Goal: Information Seeking & Learning: Learn about a topic

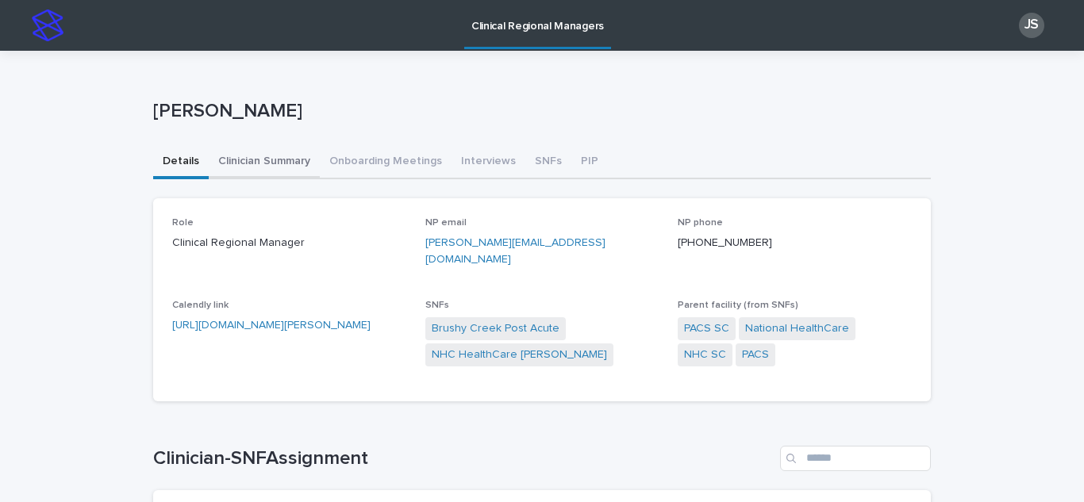
click at [282, 160] on button "Clinician Summary" at bounding box center [264, 162] width 111 height 33
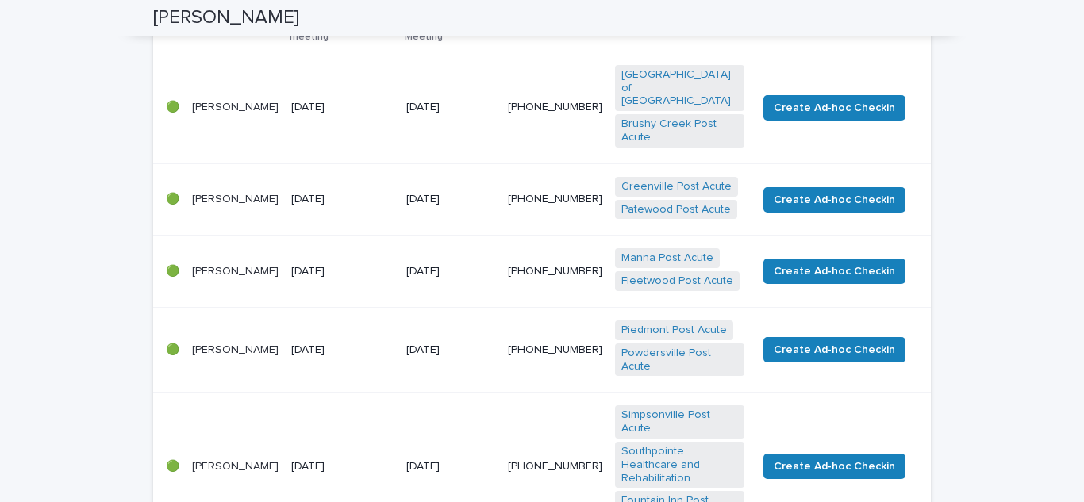
scroll to position [159, 0]
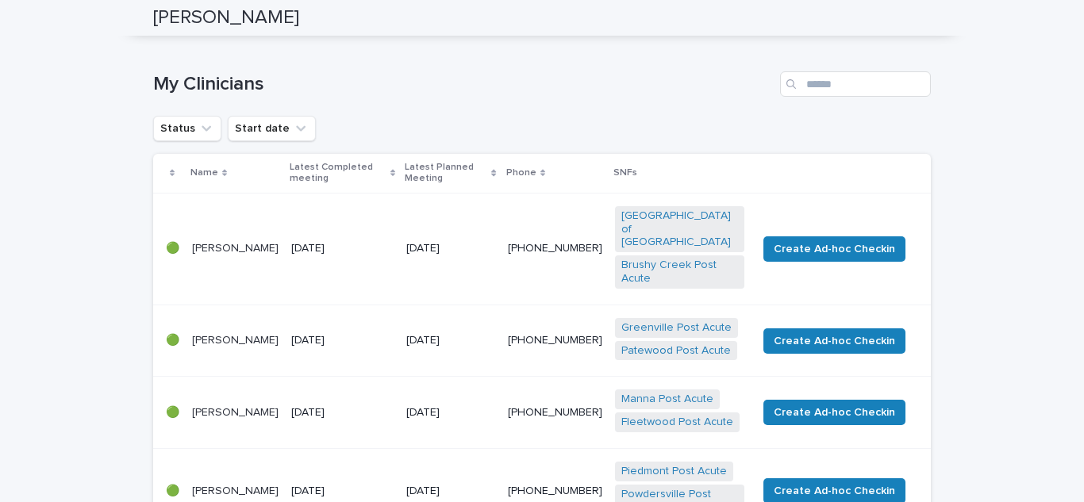
click at [204, 242] on p "[PERSON_NAME]" at bounding box center [235, 248] width 87 height 13
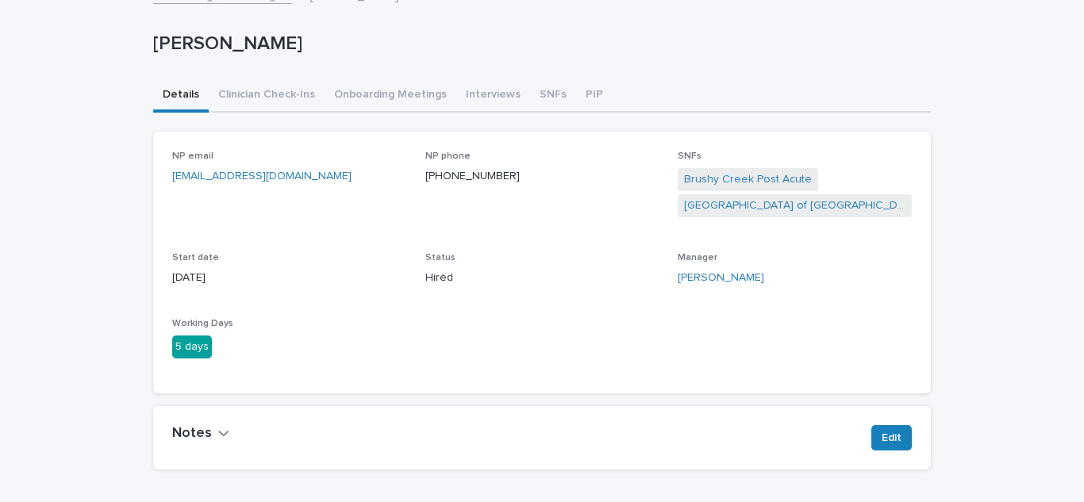
scroll to position [173, 0]
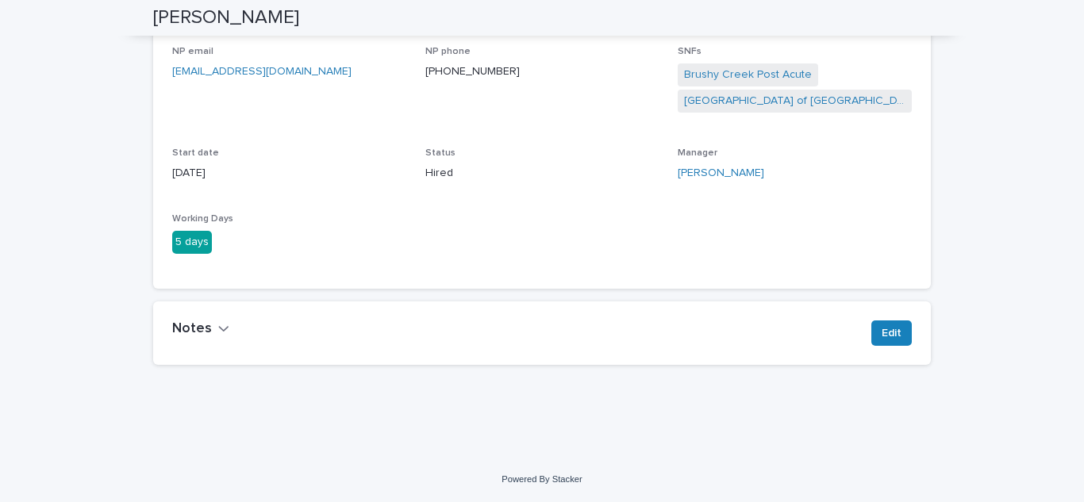
click at [194, 331] on h2 "Notes" at bounding box center [192, 329] width 40 height 17
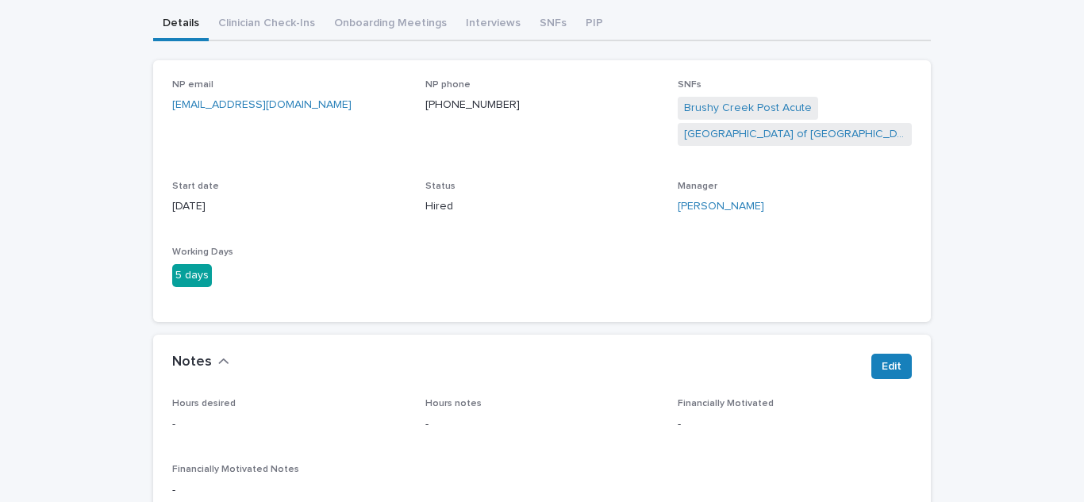
scroll to position [176, 0]
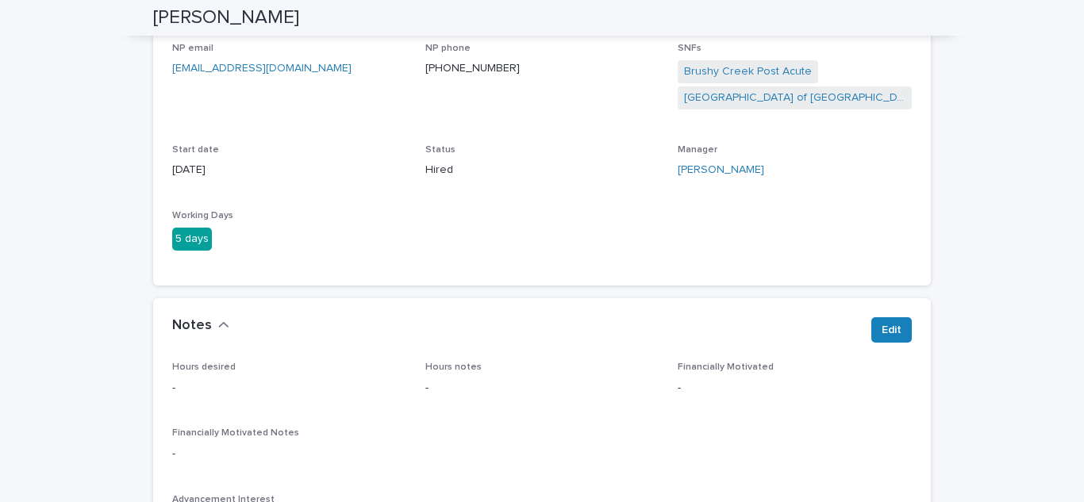
drag, startPoint x: 198, startPoint y: 322, endPoint x: 206, endPoint y: 318, distance: 8.9
click at [198, 322] on h2 "Notes" at bounding box center [192, 326] width 40 height 17
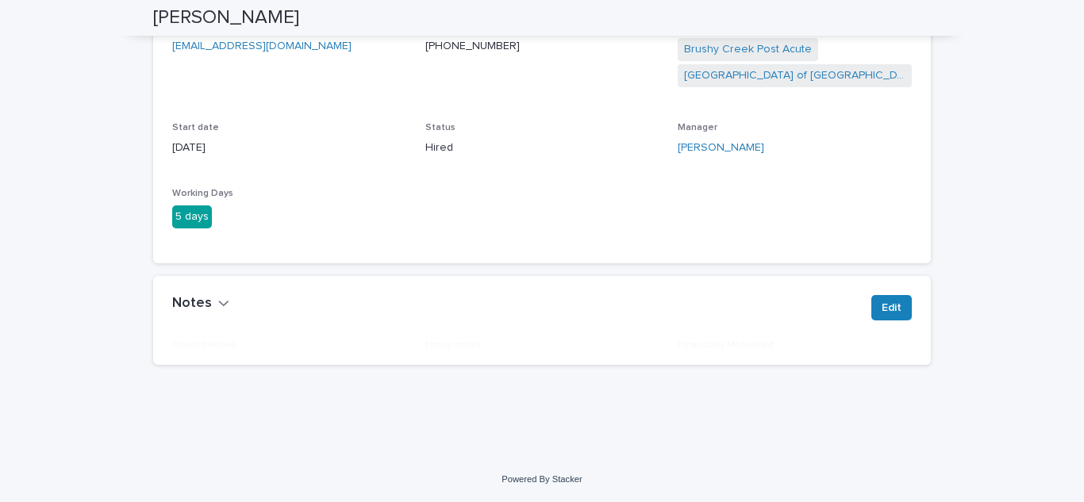
scroll to position [0, 0]
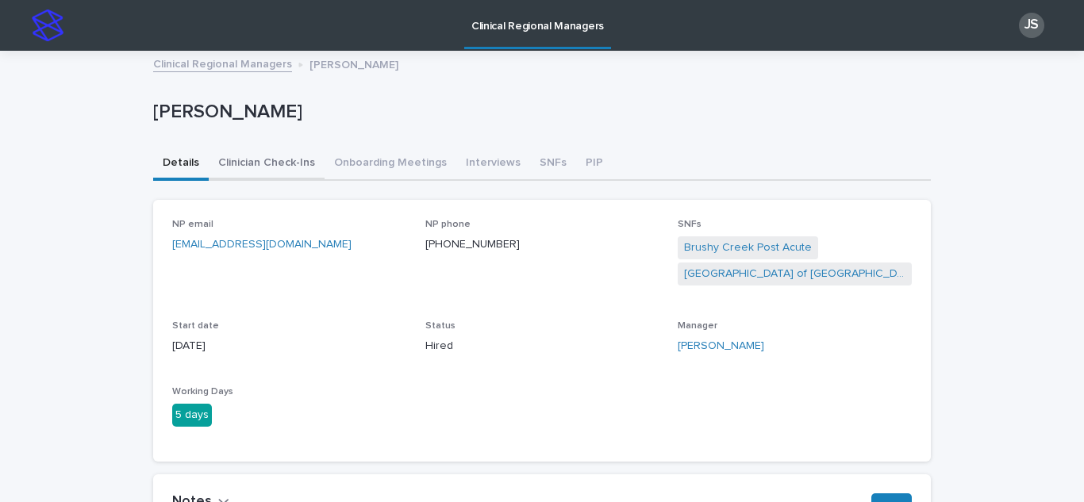
click at [252, 168] on button "Clinician Check-Ins" at bounding box center [267, 164] width 116 height 33
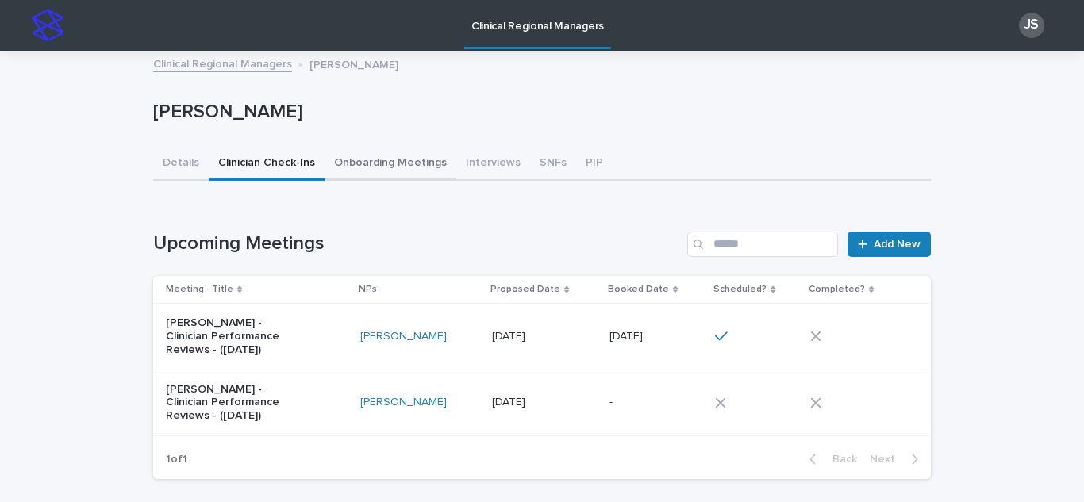
click at [356, 162] on button "Onboarding Meetings" at bounding box center [391, 164] width 132 height 33
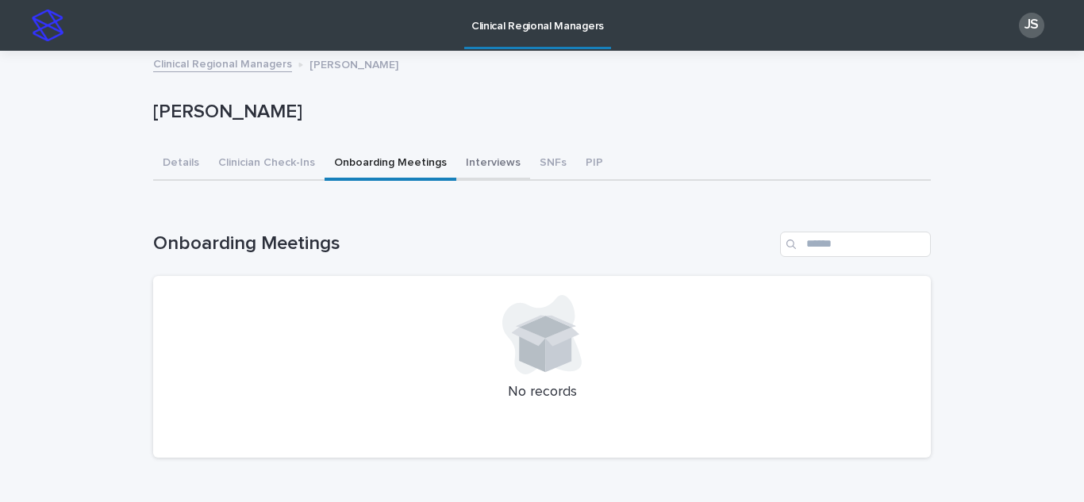
click at [490, 167] on button "Interviews" at bounding box center [493, 164] width 74 height 33
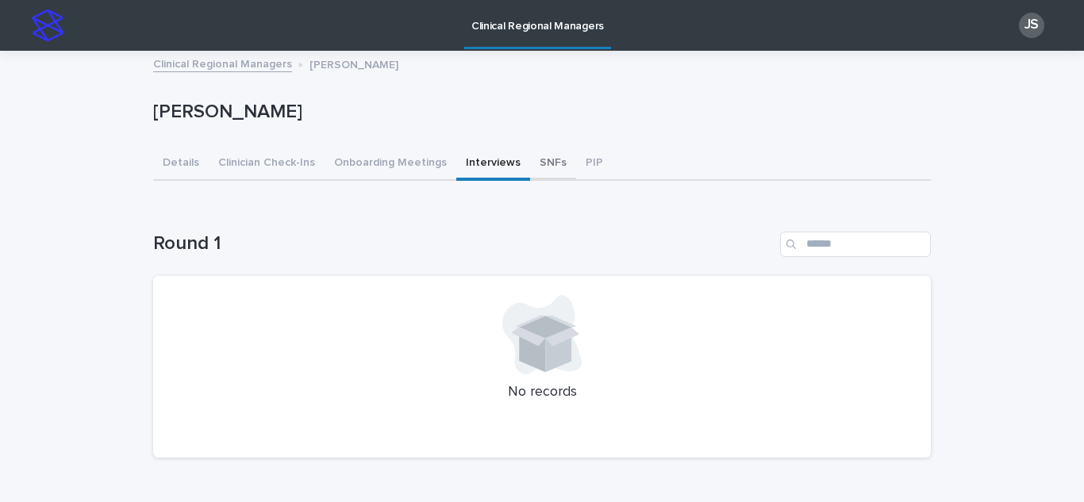
click at [534, 165] on button "SNFs" at bounding box center [553, 164] width 46 height 33
click at [204, 70] on link "Clinical Regional Managers" at bounding box center [222, 63] width 139 height 18
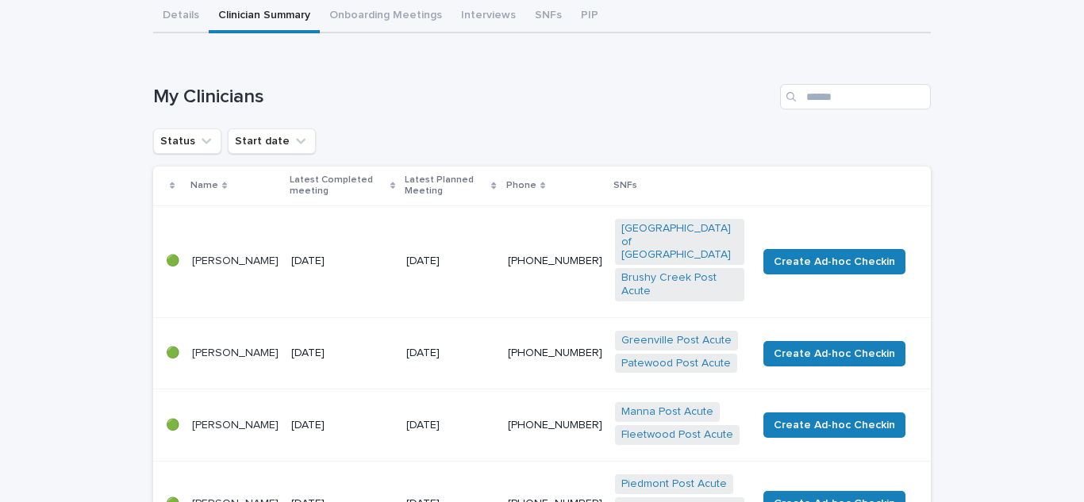
scroll to position [159, 0]
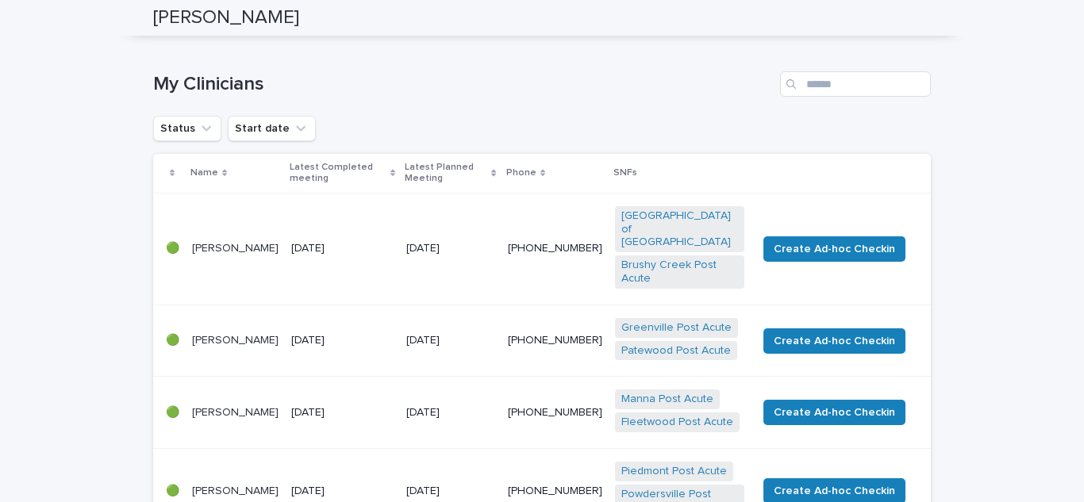
click at [209, 328] on div "[PERSON_NAME]" at bounding box center [235, 341] width 87 height 26
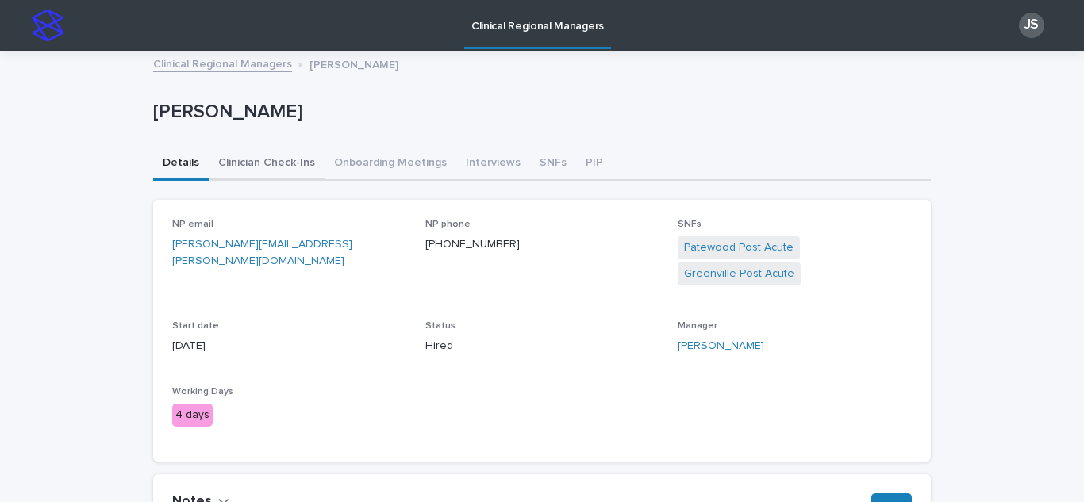
click at [230, 162] on button "Clinician Check-Ins" at bounding box center [267, 164] width 116 height 33
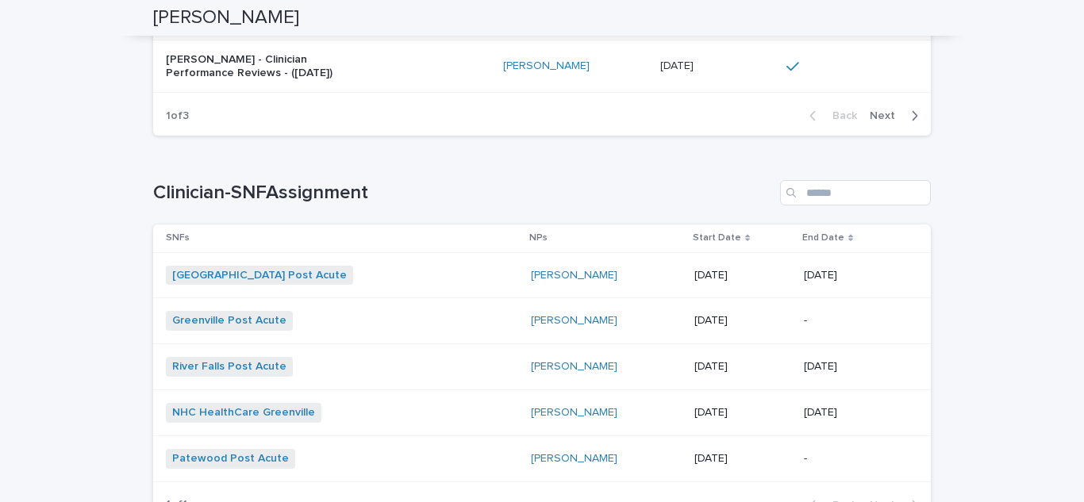
scroll to position [1111, 0]
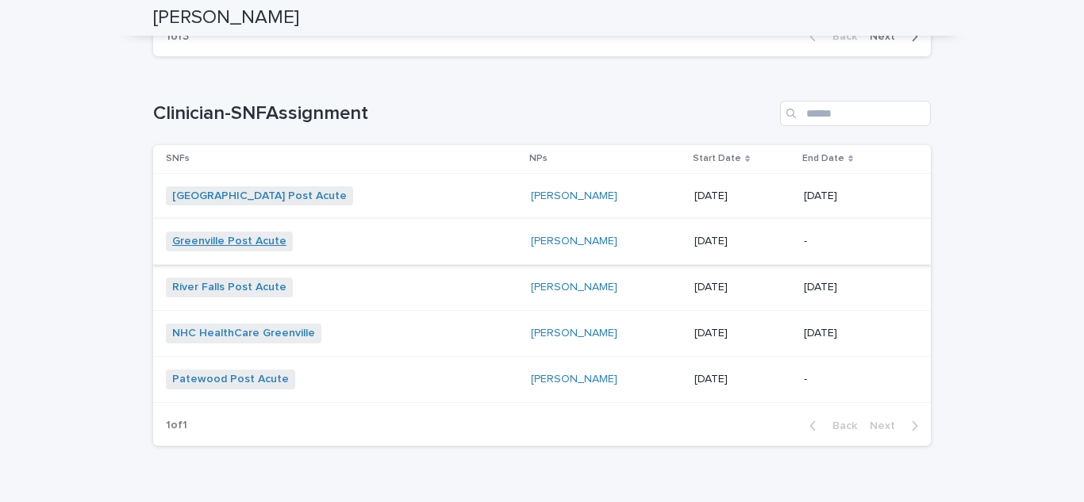
click at [231, 239] on link "Greenville Post Acute" at bounding box center [229, 241] width 114 height 13
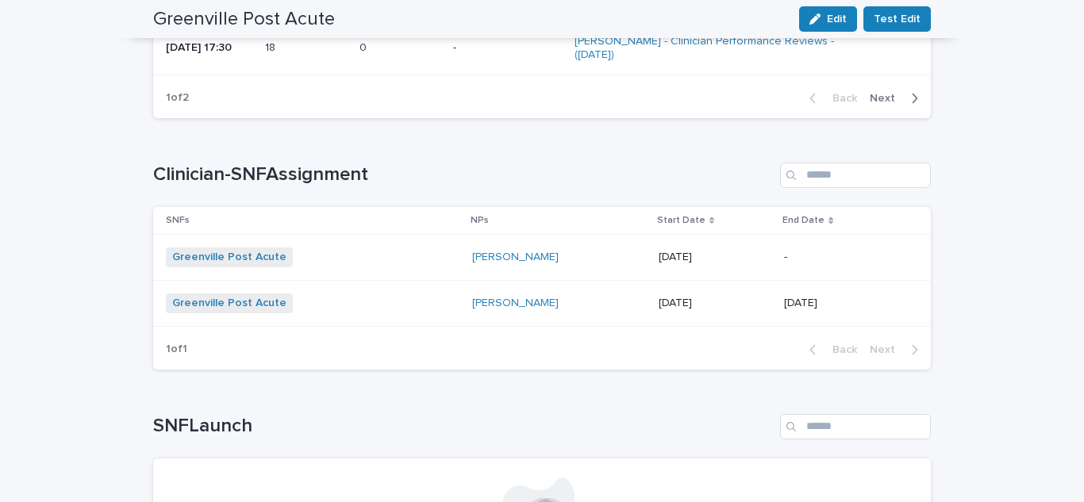
scroll to position [2223, 0]
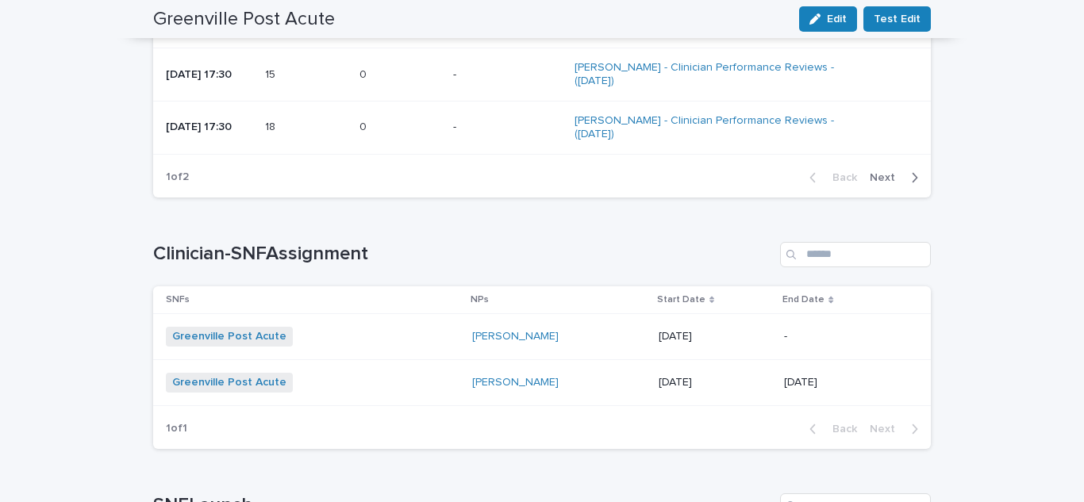
click at [885, 178] on span "Next" at bounding box center [887, 177] width 35 height 11
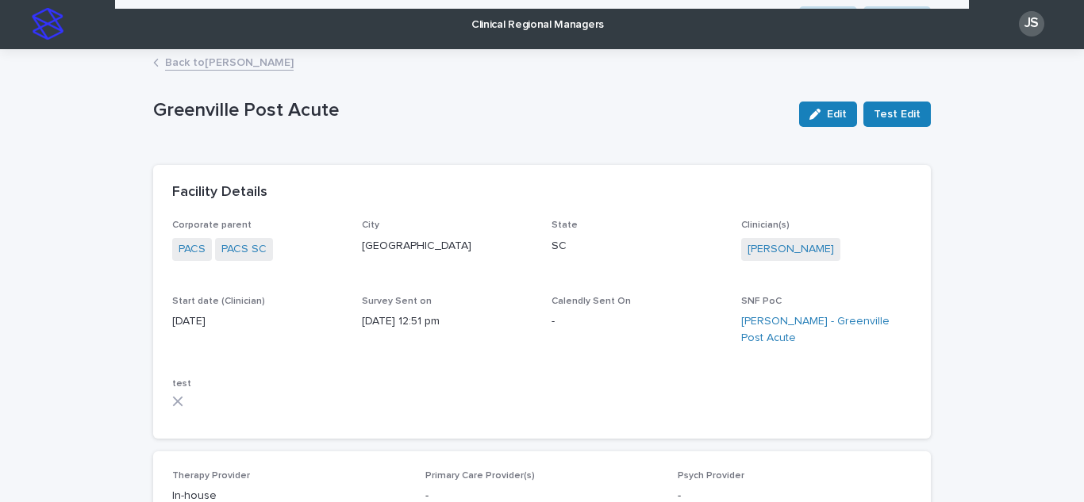
scroll to position [0, 0]
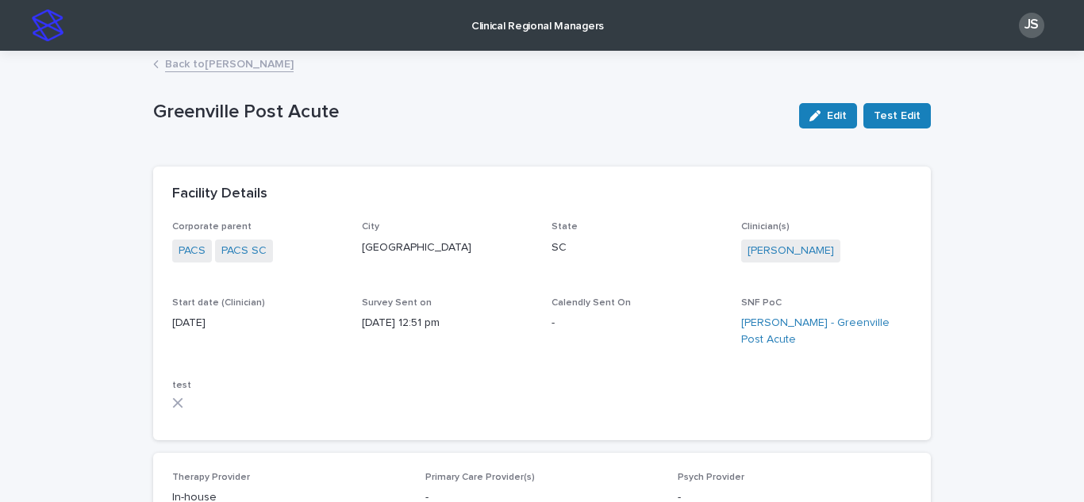
click at [206, 65] on link "Back to [PERSON_NAME]" at bounding box center [229, 63] width 129 height 18
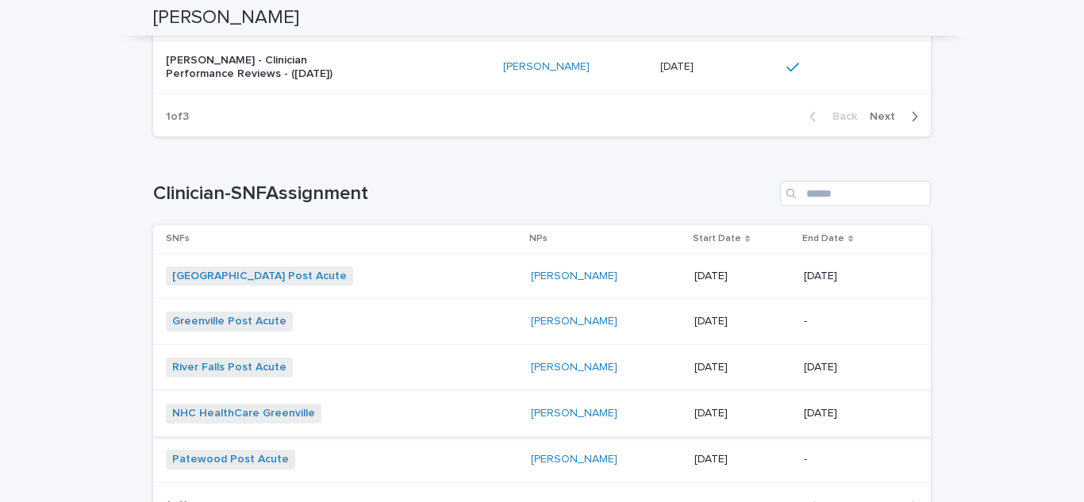
scroll to position [1192, 0]
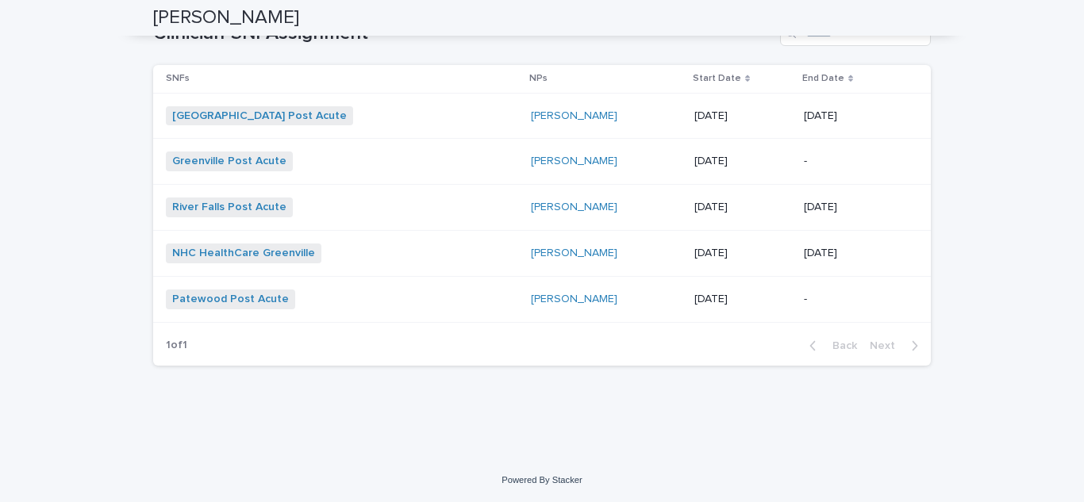
click at [210, 291] on span "Patewood Post Acute" at bounding box center [230, 300] width 129 height 20
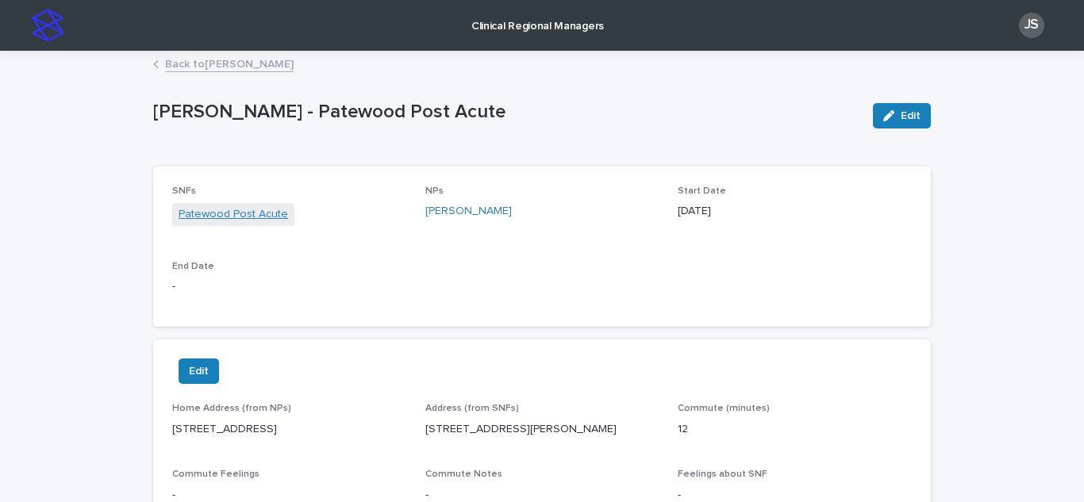
click at [223, 219] on link "Patewood Post Acute" at bounding box center [234, 214] width 110 height 17
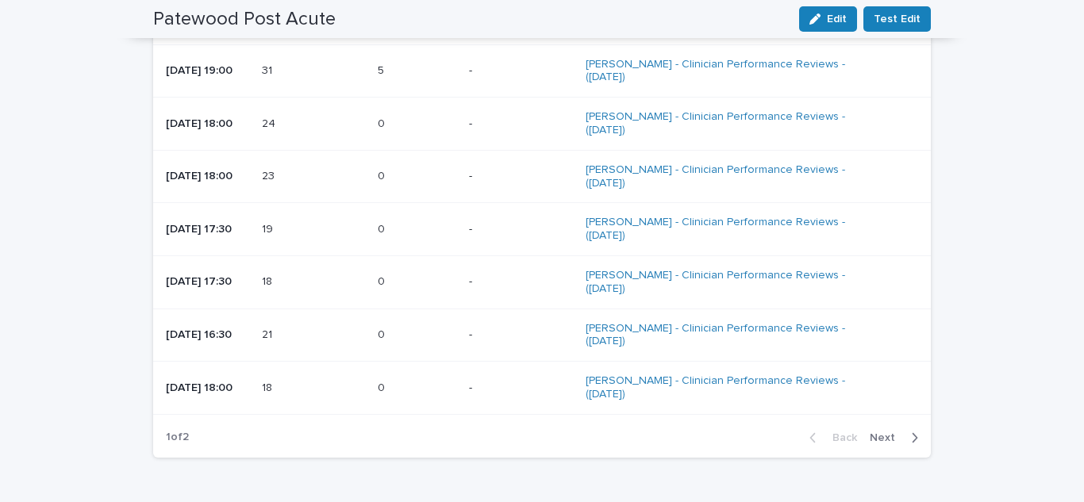
scroll to position [2064, 0]
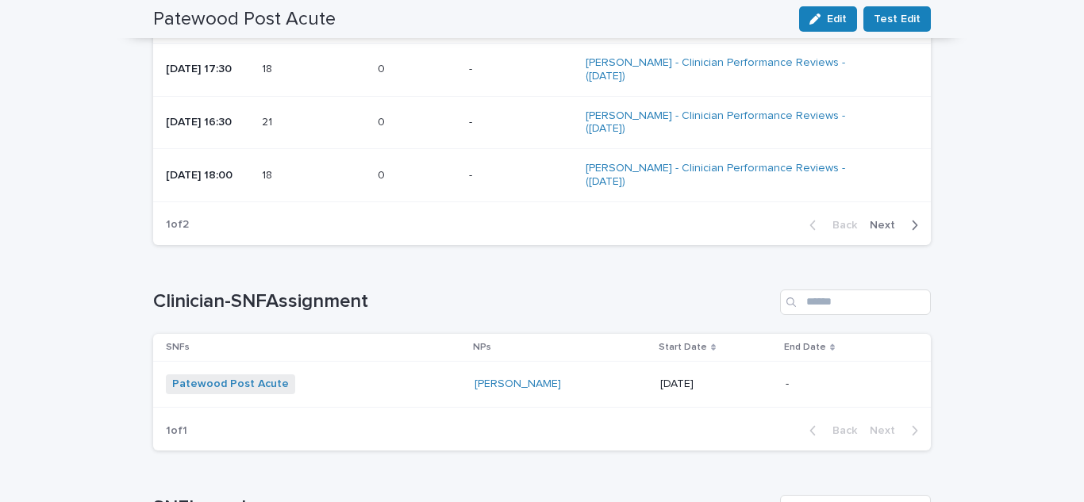
click at [914, 233] on button "Next" at bounding box center [897, 225] width 67 height 14
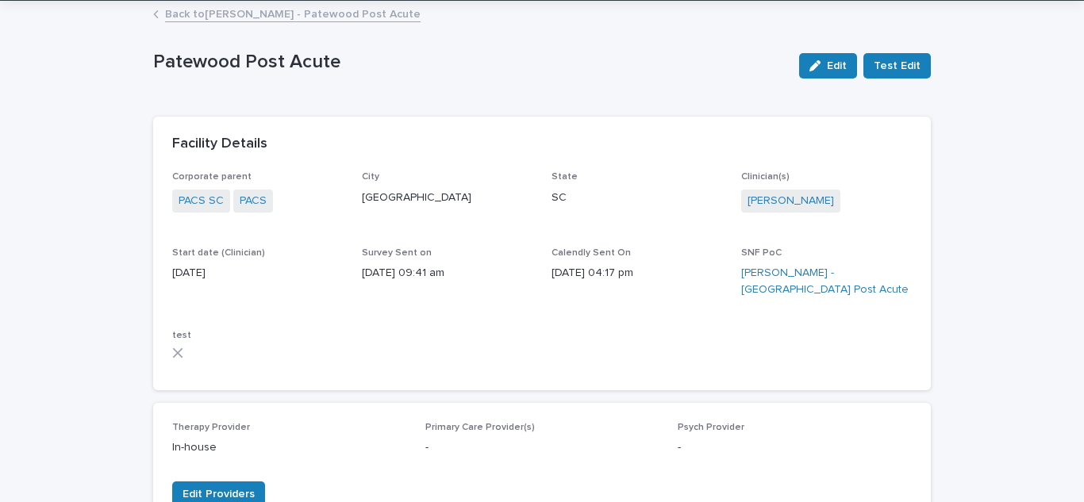
scroll to position [0, 0]
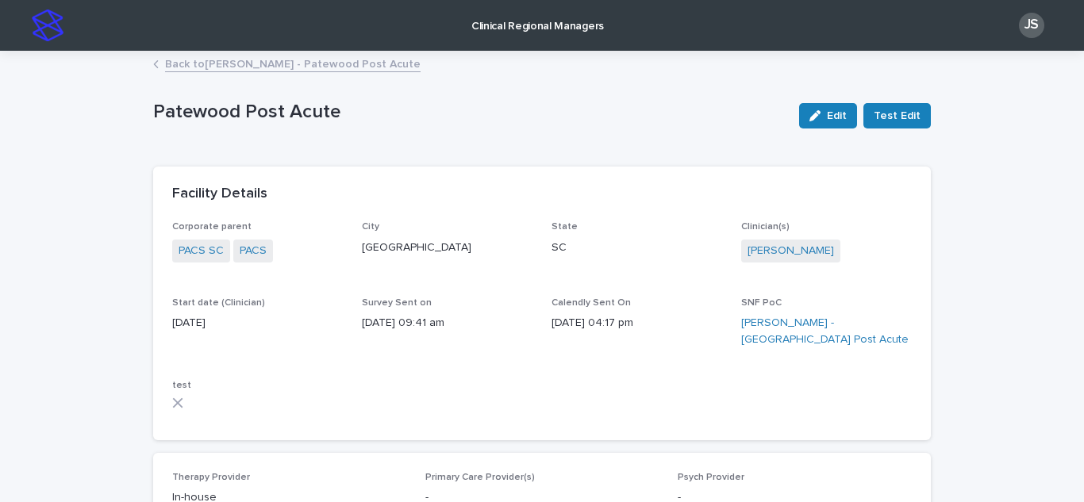
click at [166, 63] on link "Back to [PERSON_NAME] - Patewood Post Acute" at bounding box center [293, 63] width 256 height 18
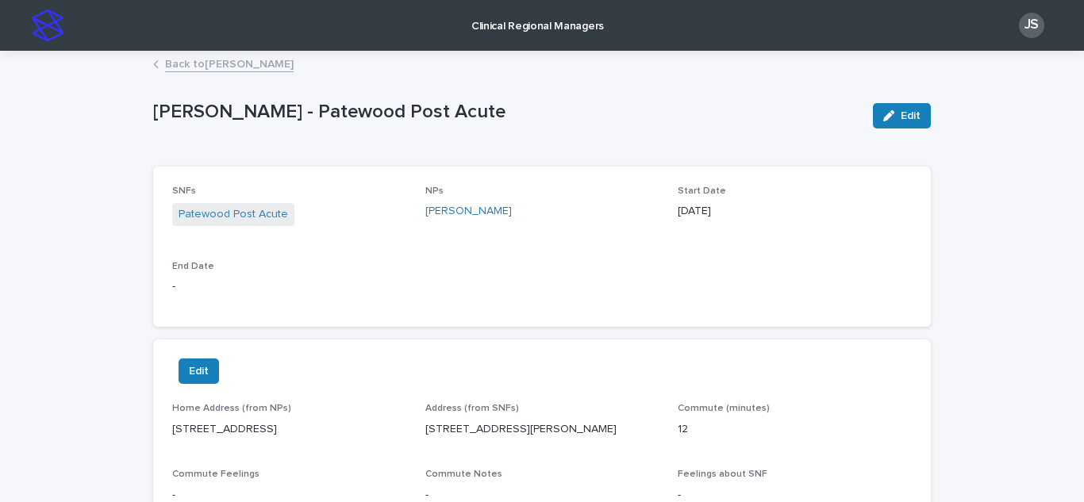
click at [166, 63] on link "Back to [PERSON_NAME]" at bounding box center [229, 63] width 129 height 18
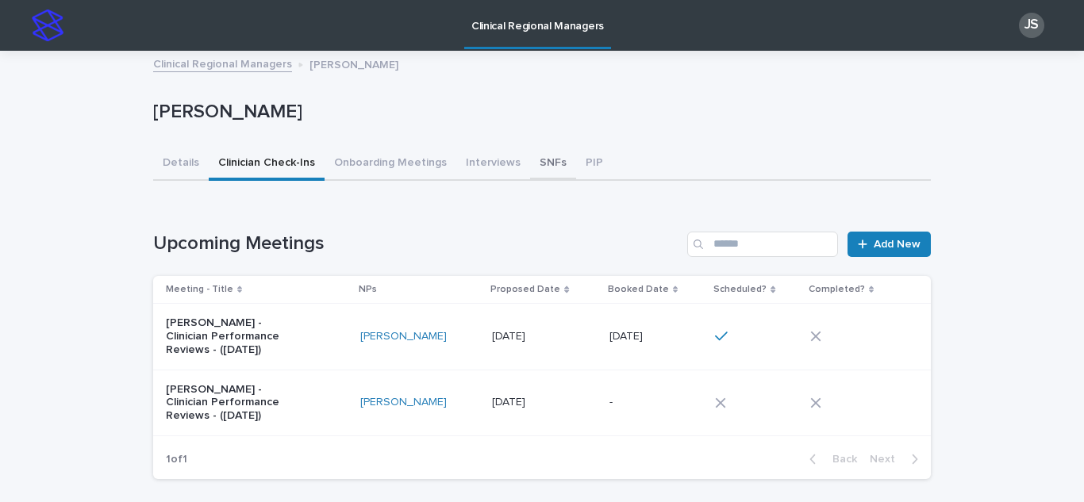
click at [539, 162] on button "SNFs" at bounding box center [553, 164] width 46 height 33
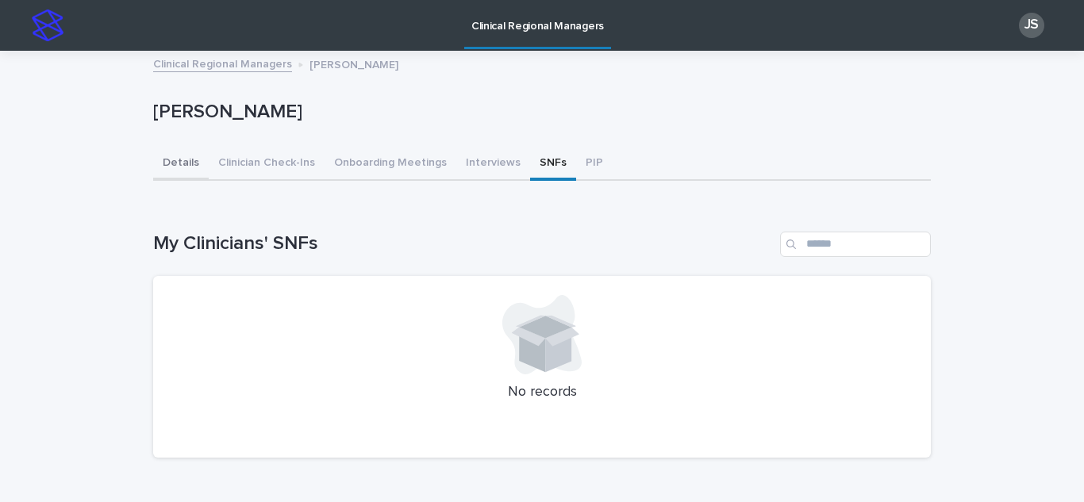
click at [164, 157] on button "Details" at bounding box center [181, 164] width 56 height 33
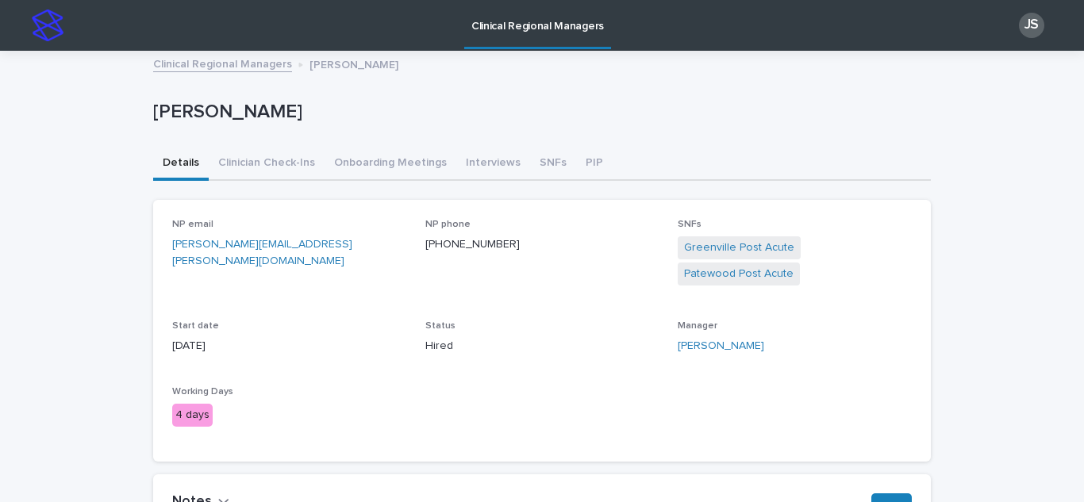
scroll to position [173, 0]
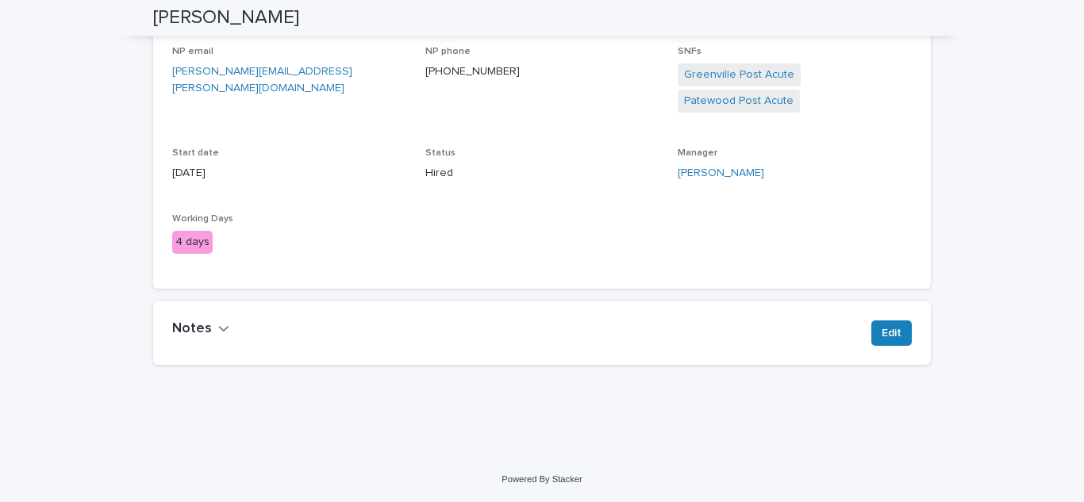
click at [200, 328] on h2 "Notes" at bounding box center [192, 329] width 40 height 17
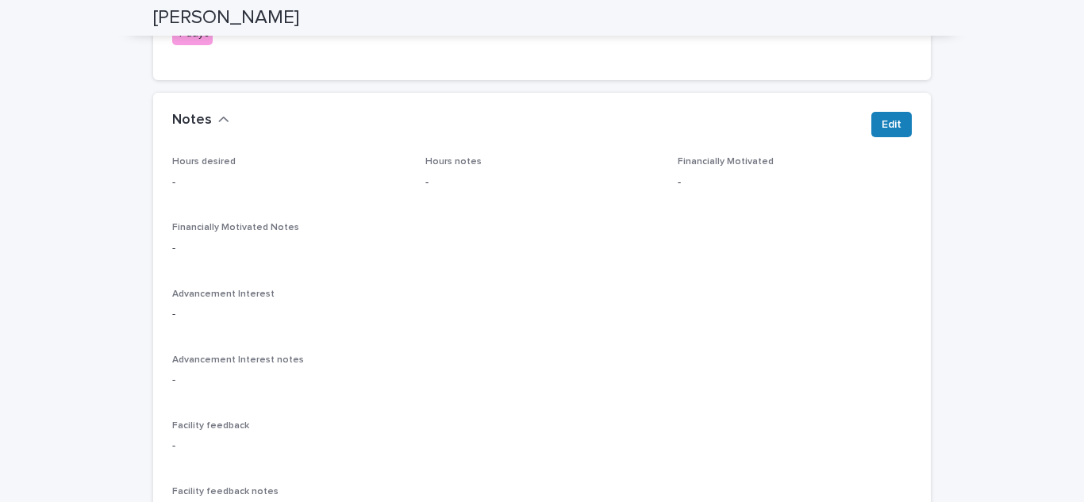
scroll to position [214, 0]
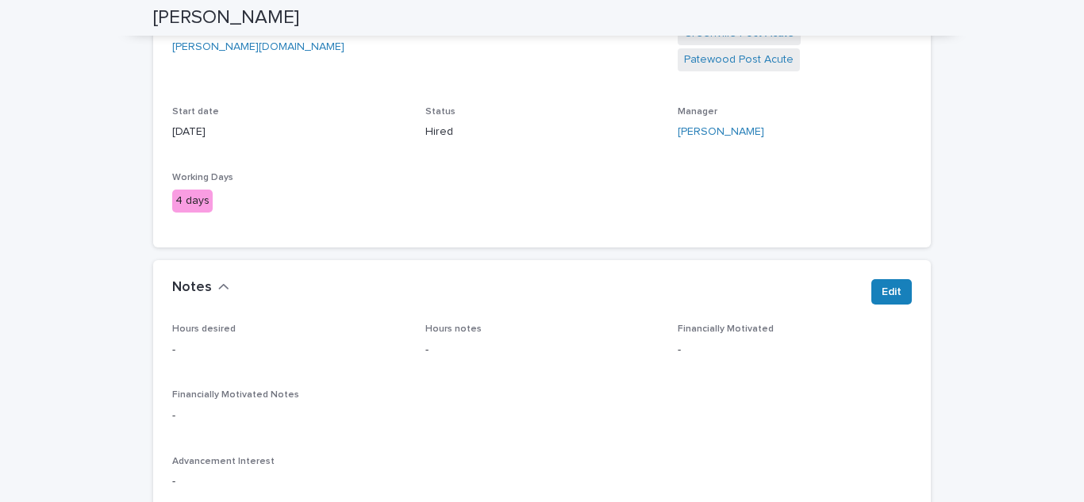
click at [190, 291] on h2 "Notes" at bounding box center [192, 287] width 40 height 17
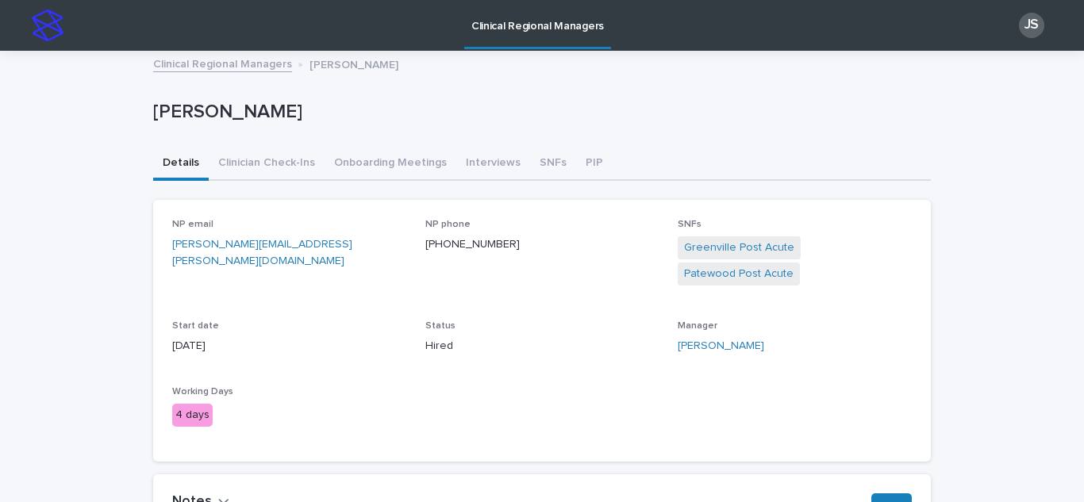
click at [183, 69] on link "Clinical Regional Managers" at bounding box center [222, 63] width 139 height 18
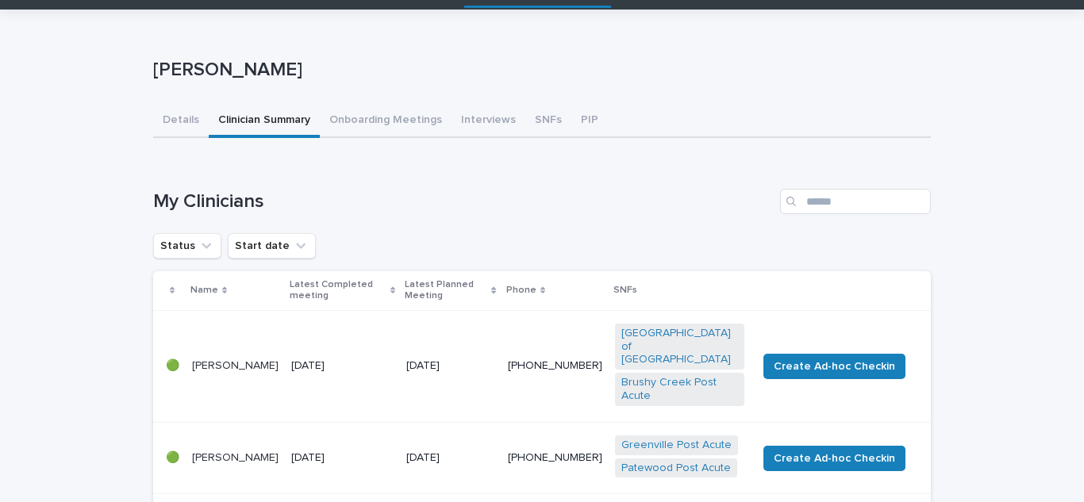
scroll to position [79, 0]
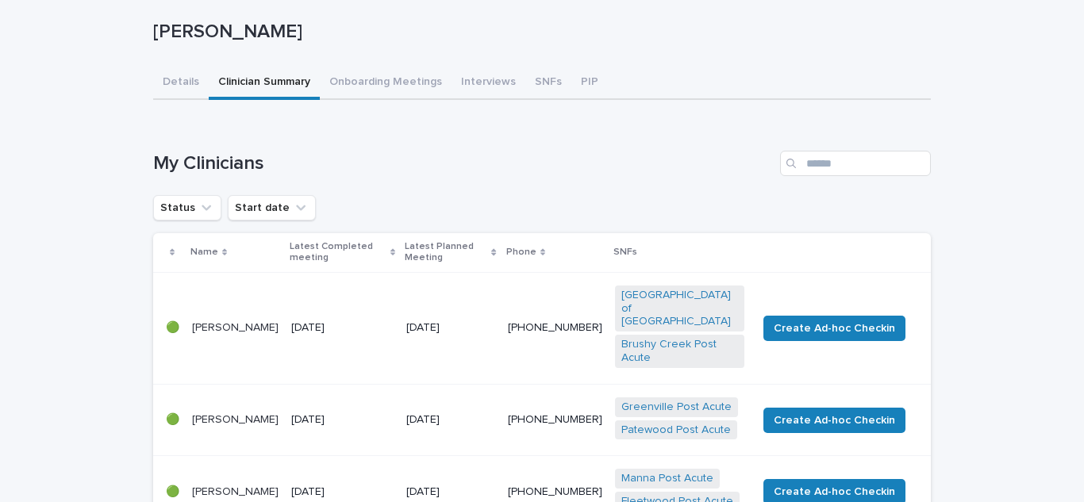
click at [202, 321] on p "[PERSON_NAME]" at bounding box center [235, 327] width 87 height 13
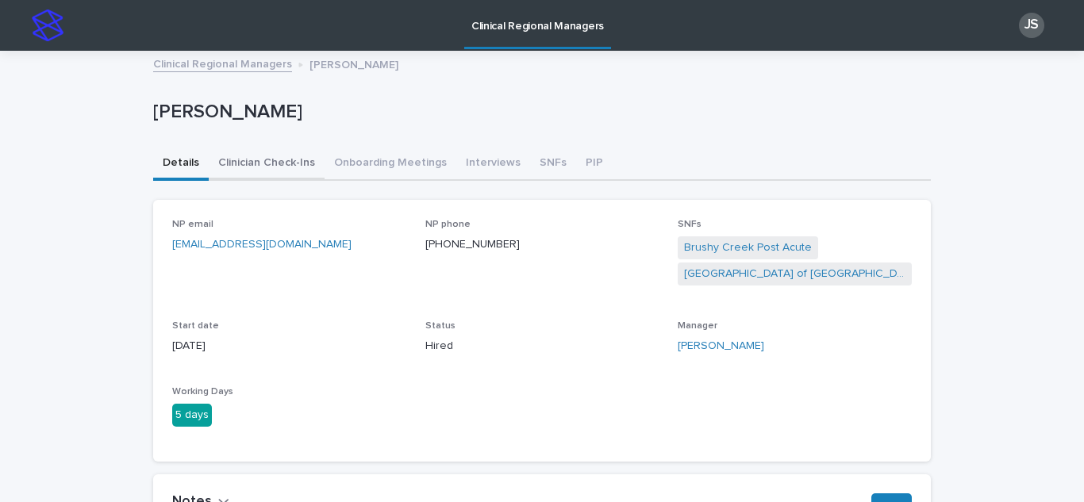
click at [255, 162] on button "Clinician Check-Ins" at bounding box center [267, 164] width 116 height 33
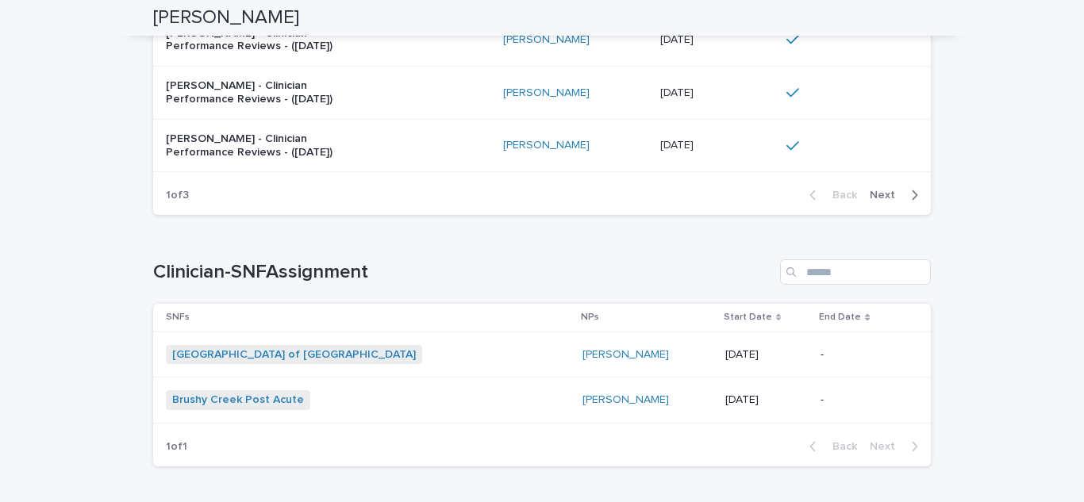
scroll to position [1054, 0]
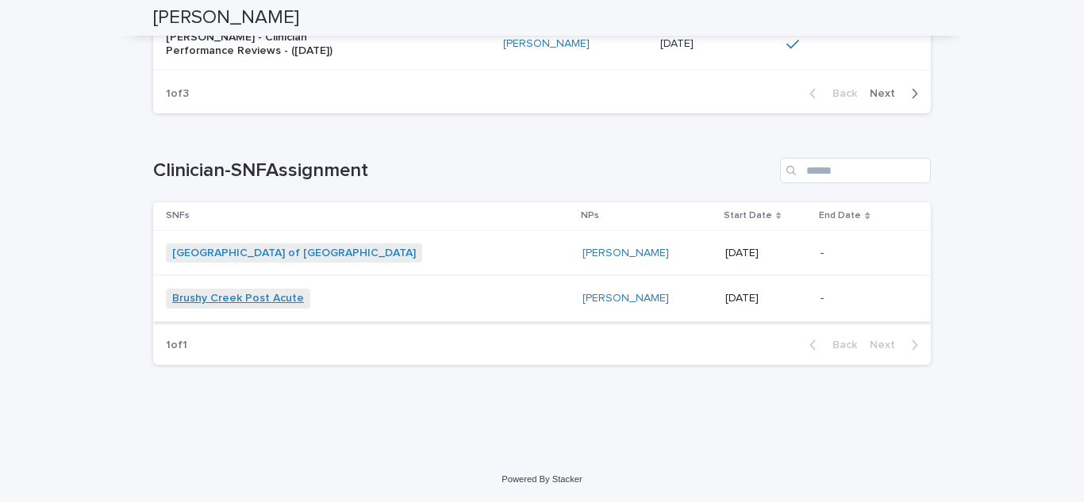
click at [206, 302] on link "Brushy Creek Post Acute" at bounding box center [238, 298] width 132 height 13
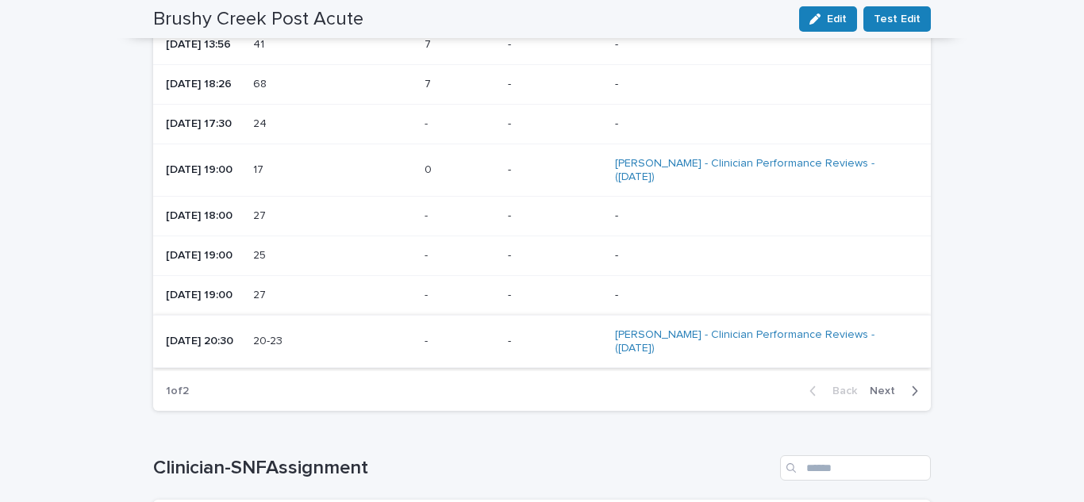
scroll to position [1905, 0]
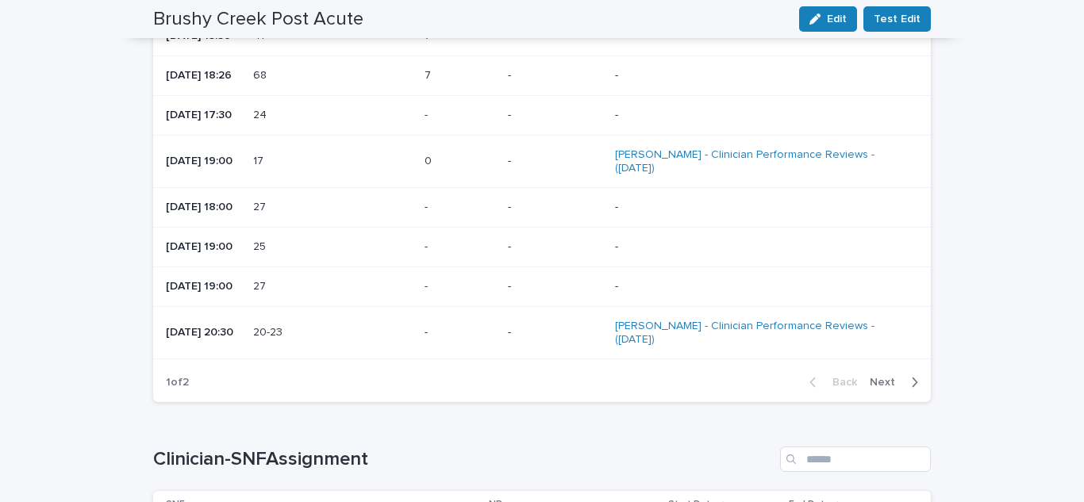
click at [911, 375] on icon "button" at bounding box center [914, 382] width 7 height 14
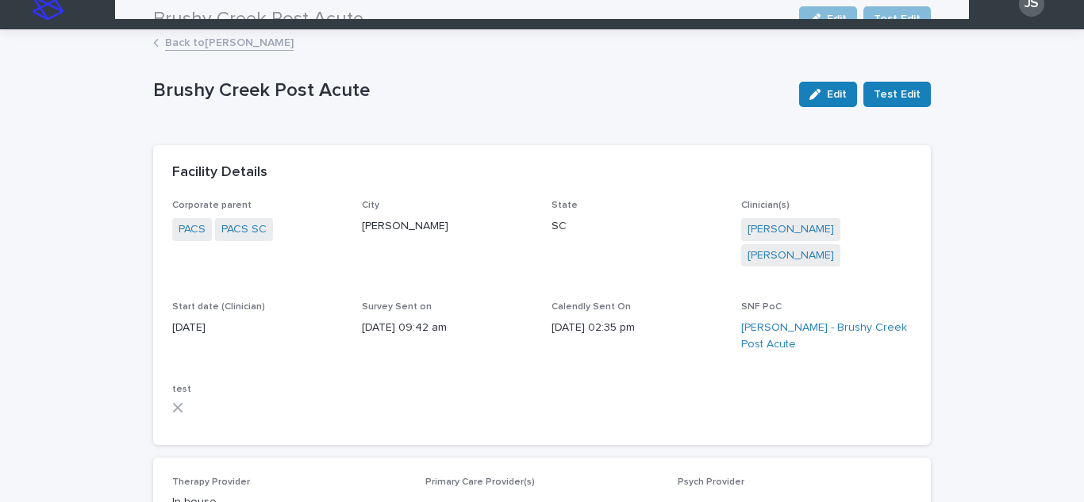
scroll to position [0, 0]
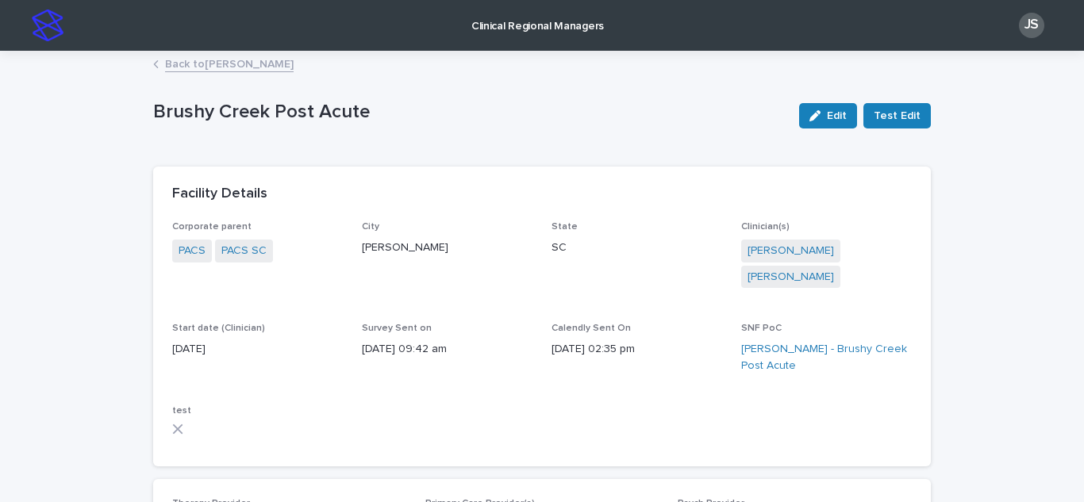
click at [170, 69] on link "Back to [PERSON_NAME]" at bounding box center [229, 63] width 129 height 18
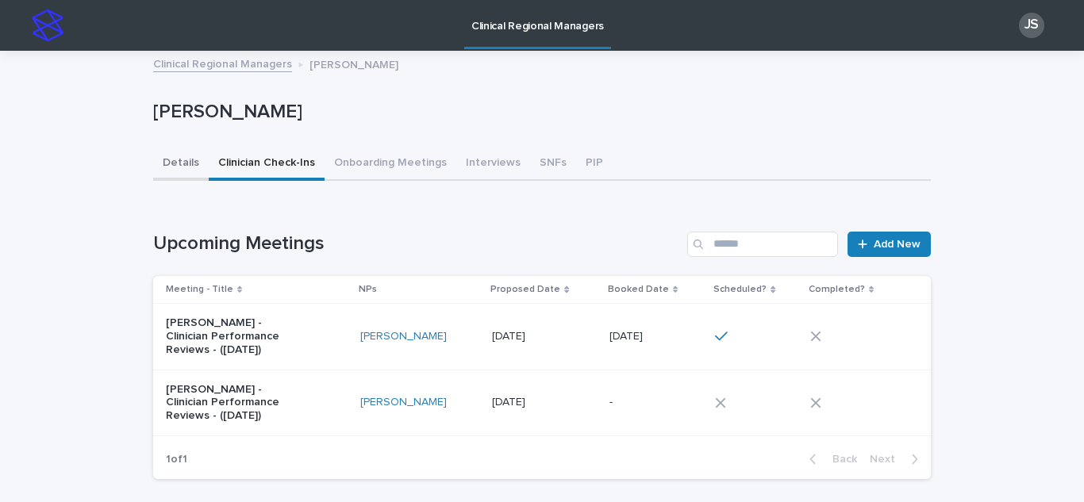
click at [178, 166] on button "Details" at bounding box center [181, 164] width 56 height 33
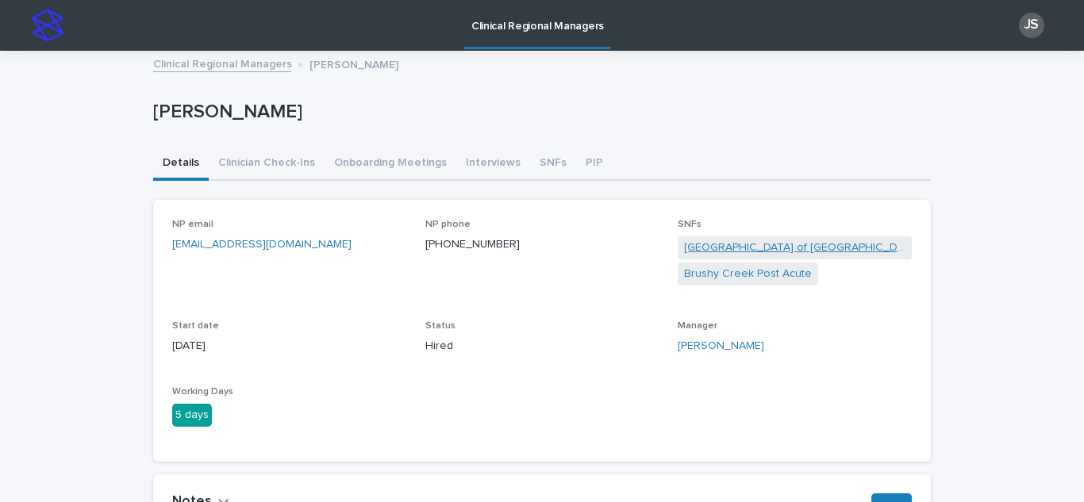
click at [772, 244] on link "[GEOGRAPHIC_DATA] of [GEOGRAPHIC_DATA]" at bounding box center [794, 248] width 221 height 17
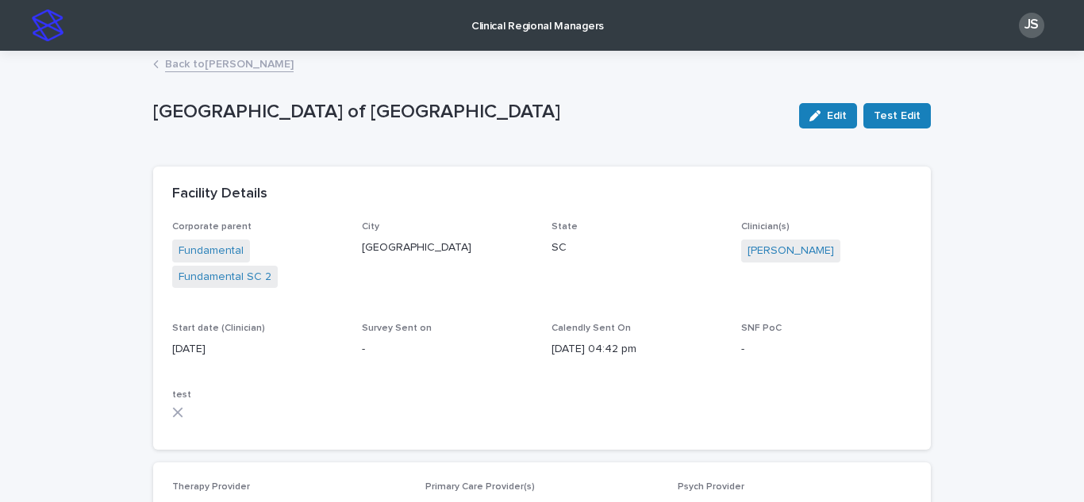
click at [193, 66] on link "Back to [PERSON_NAME]" at bounding box center [229, 63] width 129 height 18
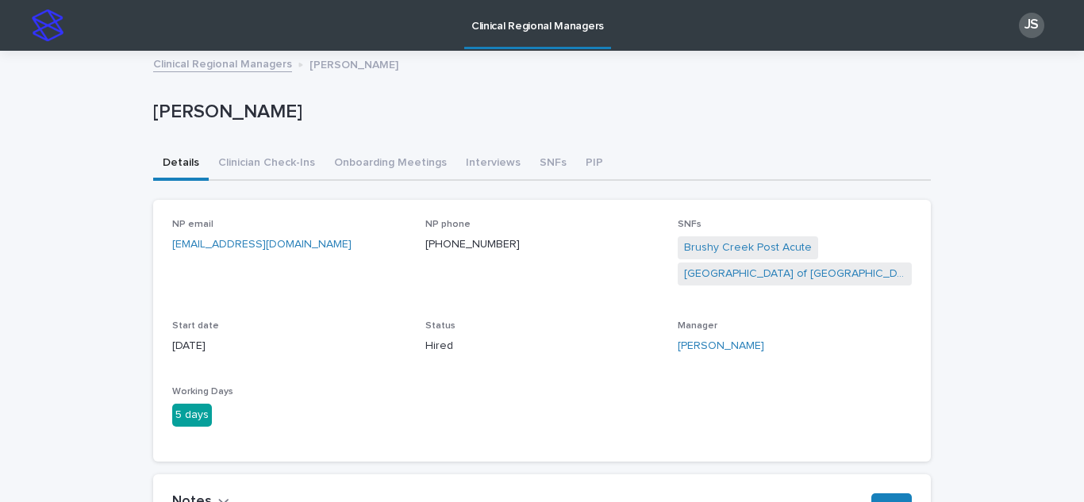
click at [197, 69] on link "Clinical Regional Managers" at bounding box center [222, 63] width 139 height 18
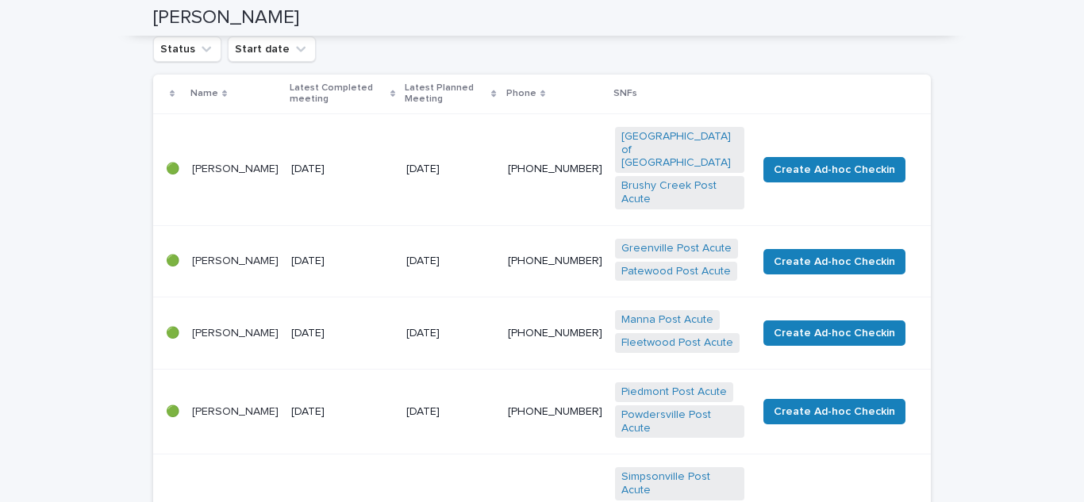
scroll to position [318, 0]
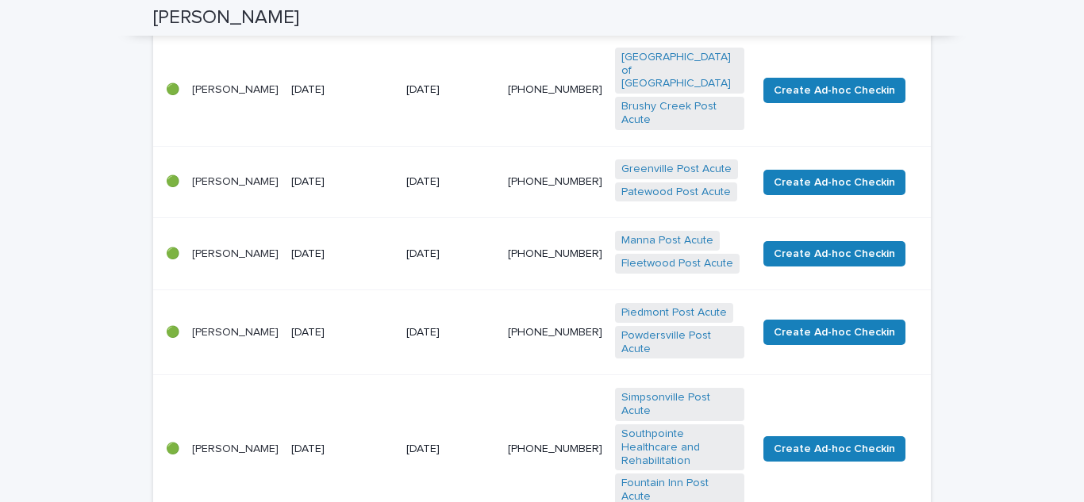
click at [203, 248] on p "[PERSON_NAME]" at bounding box center [235, 254] width 87 height 13
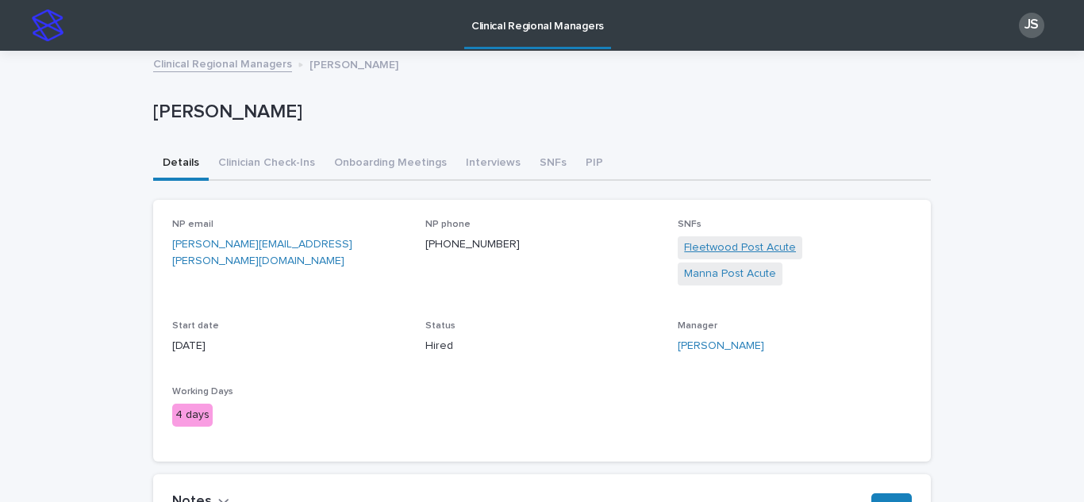
click at [710, 248] on link "Fleetwood Post Acute" at bounding box center [740, 248] width 112 height 17
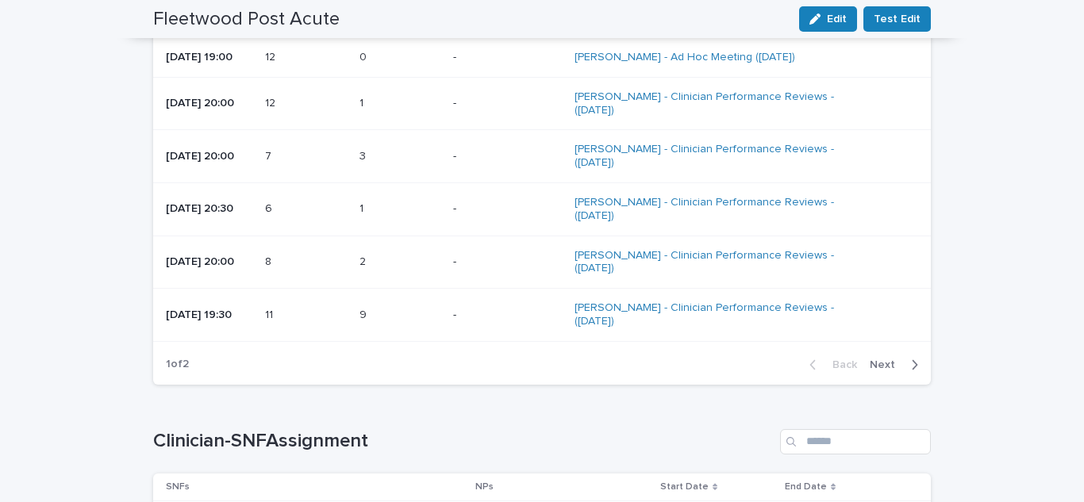
scroll to position [2064, 0]
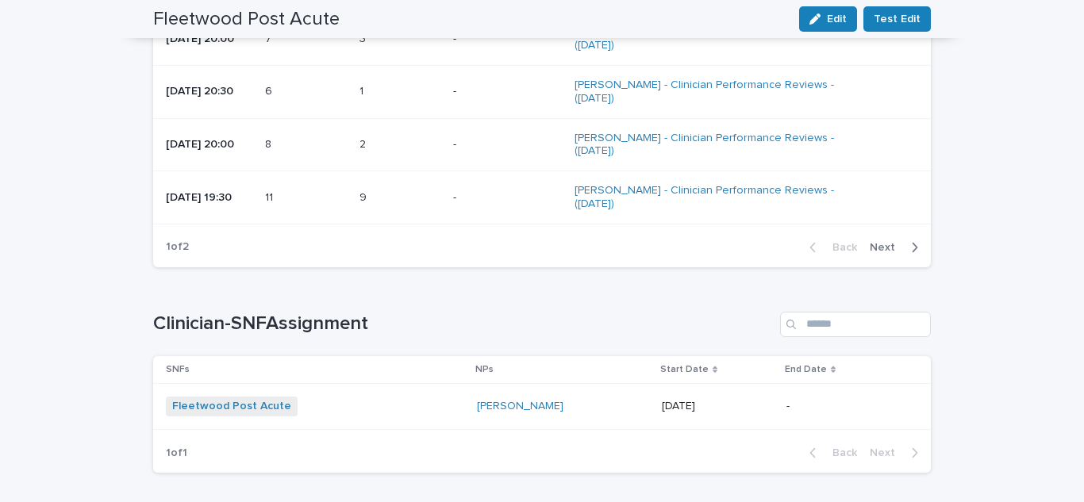
click at [911, 241] on icon "button" at bounding box center [914, 248] width 7 height 14
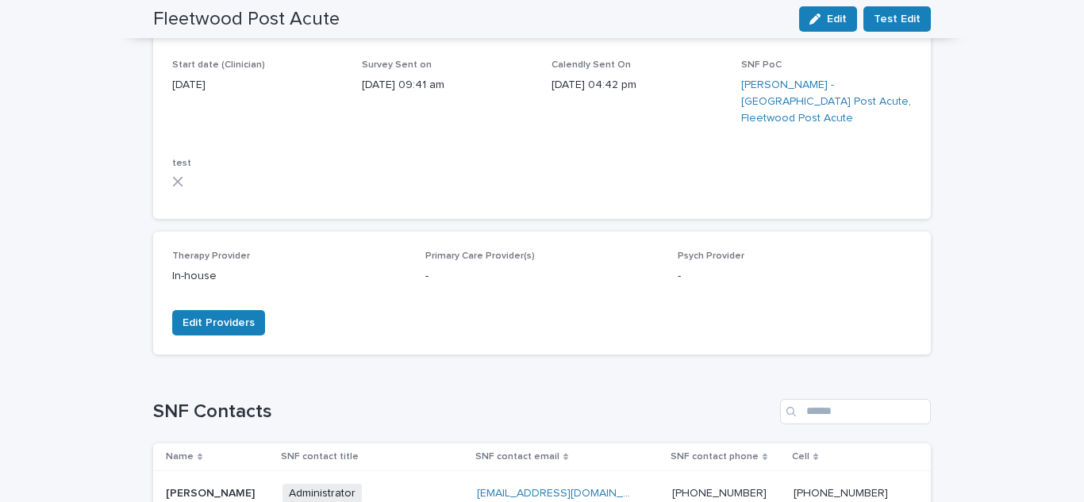
scroll to position [0, 0]
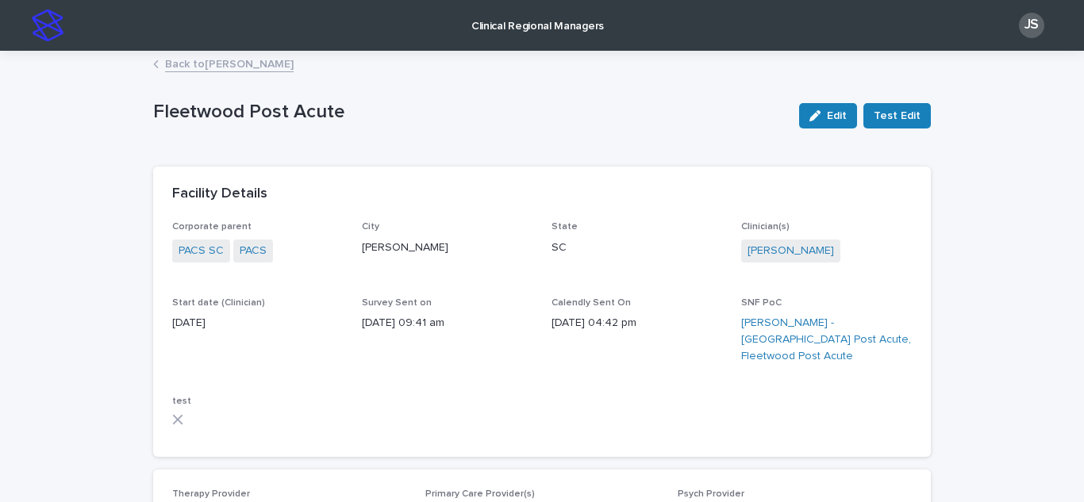
click at [185, 69] on link "Back to [PERSON_NAME]" at bounding box center [229, 63] width 129 height 18
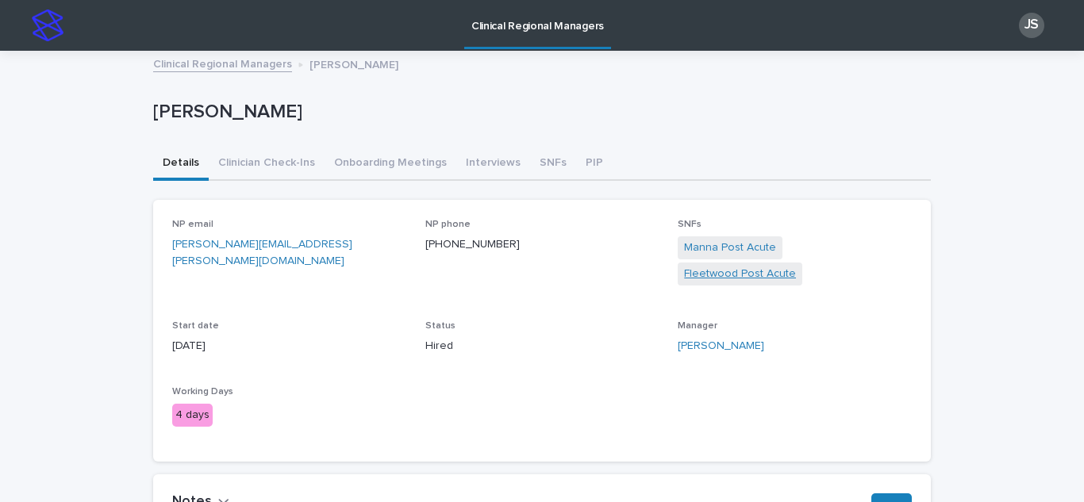
click at [796, 266] on link "Fleetwood Post Acute" at bounding box center [740, 274] width 112 height 17
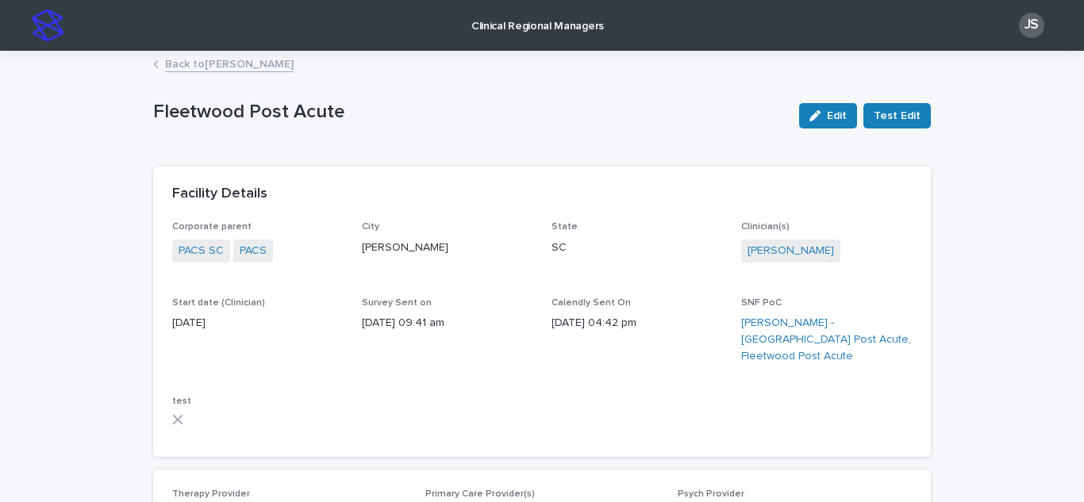
click at [170, 56] on link "Back to [PERSON_NAME]" at bounding box center [229, 63] width 129 height 18
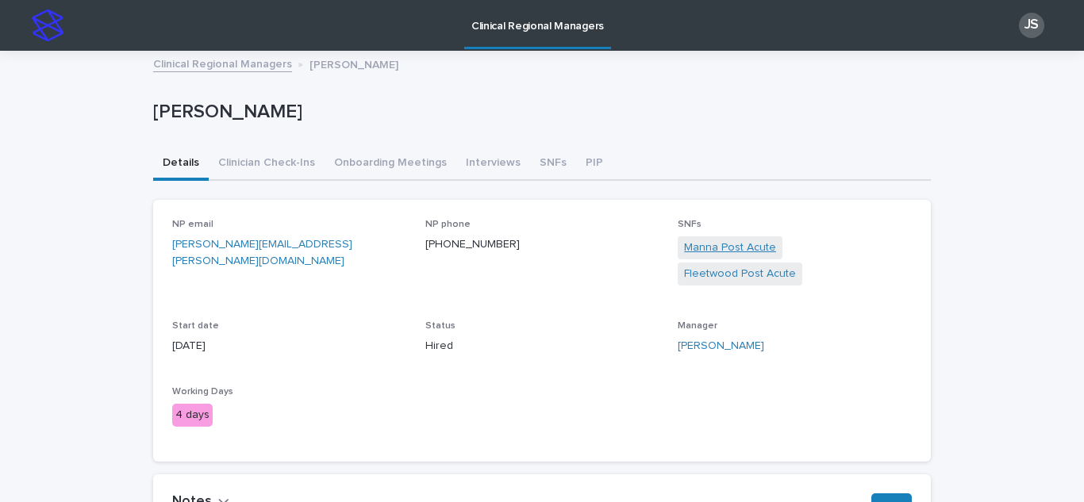
click at [751, 252] on link "Manna Post Acute" at bounding box center [730, 248] width 92 height 17
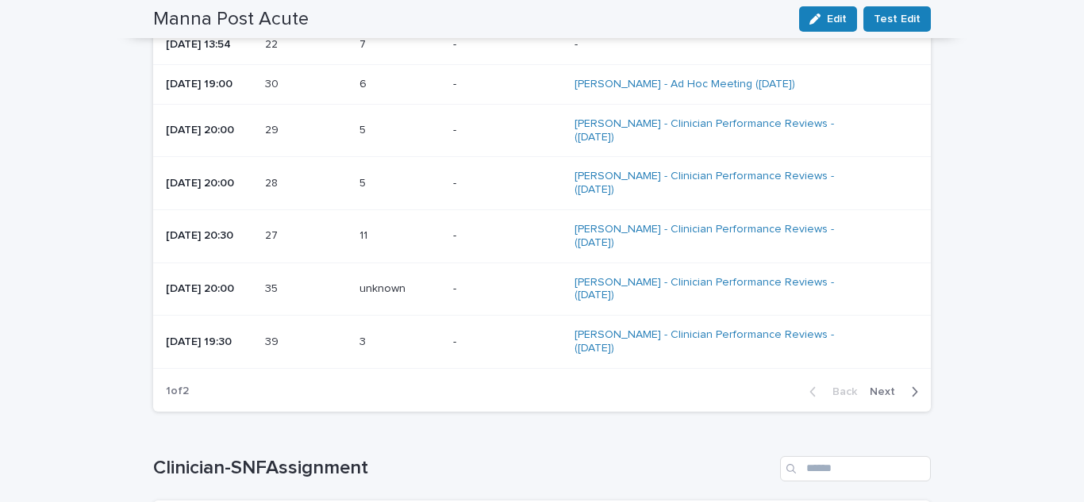
scroll to position [2233, 0]
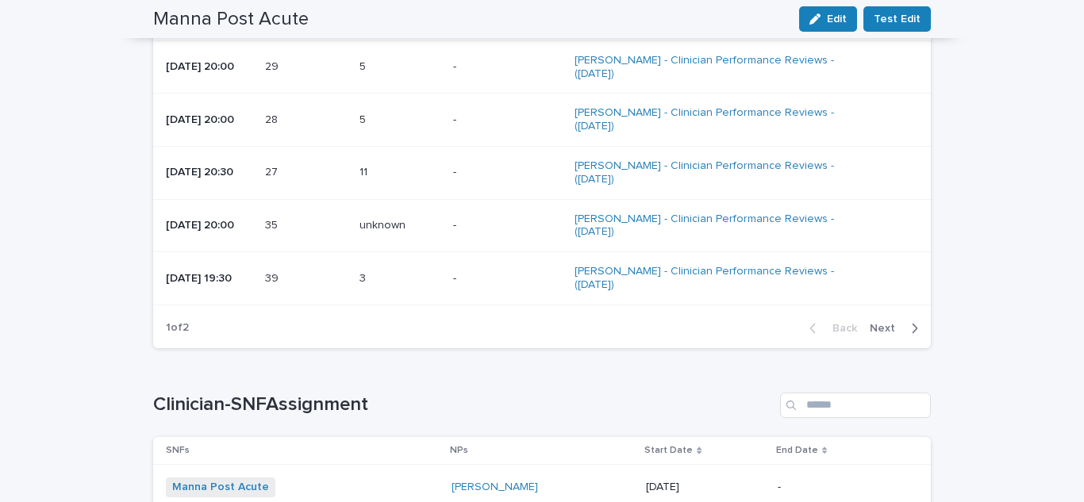
click at [887, 323] on span "Next" at bounding box center [887, 328] width 35 height 11
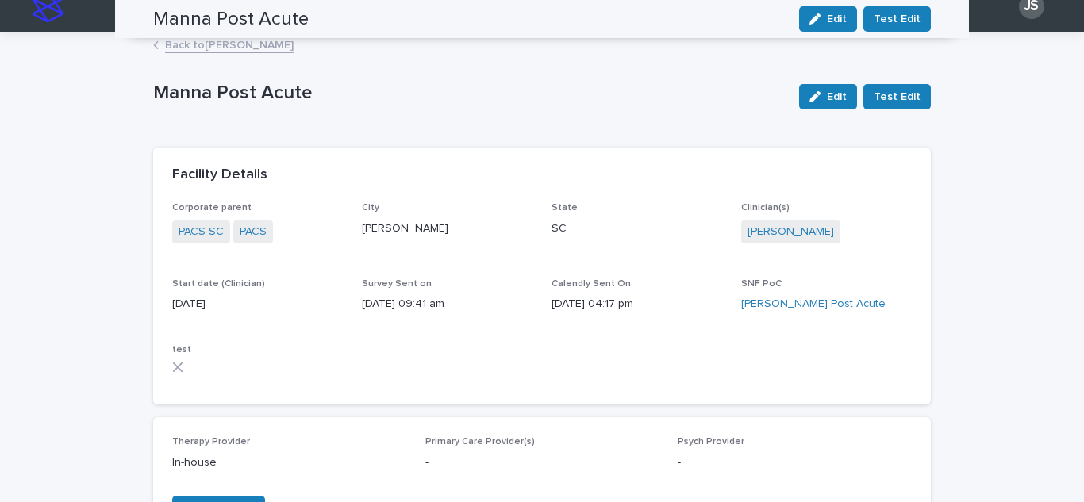
scroll to position [0, 0]
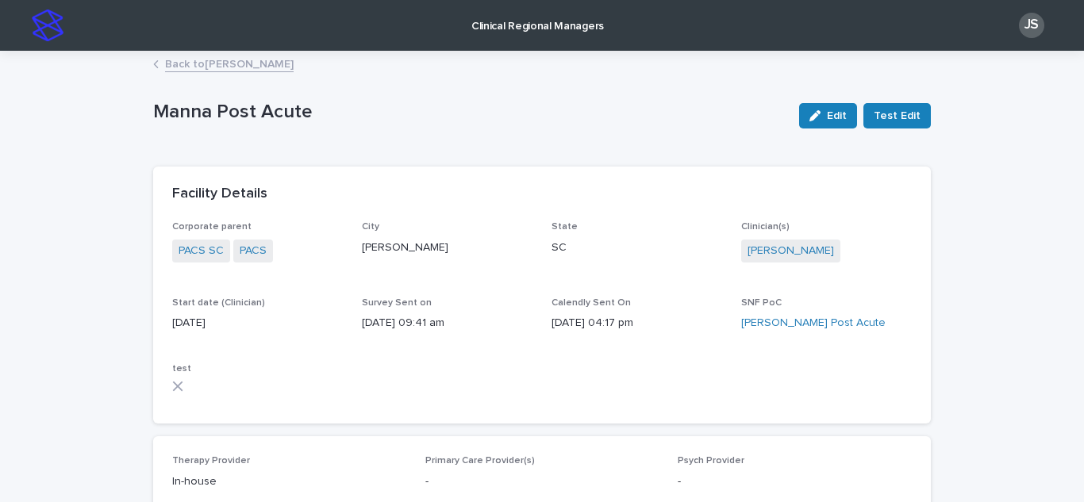
click at [200, 63] on link "Back to [PERSON_NAME]" at bounding box center [229, 63] width 129 height 18
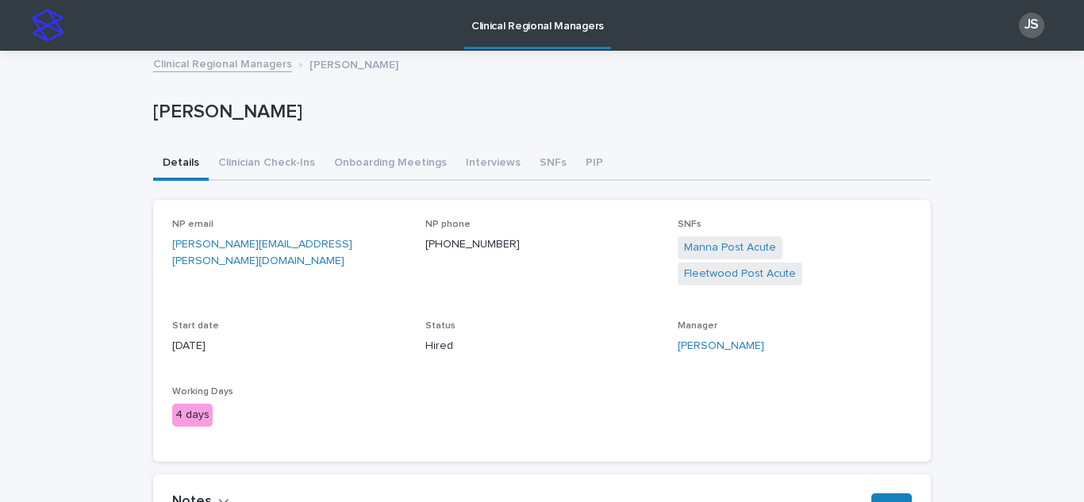
click at [199, 64] on link "Clinical Regional Managers" at bounding box center [222, 63] width 139 height 18
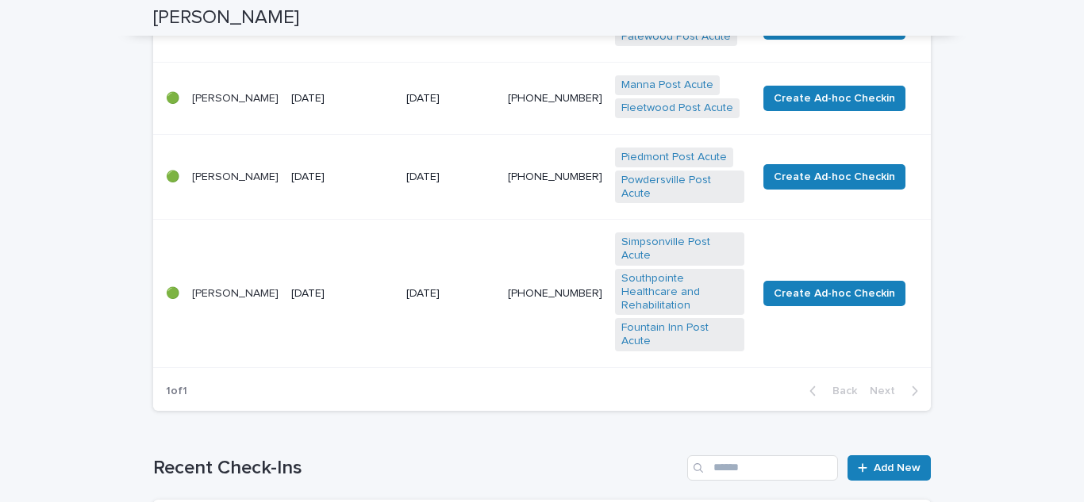
scroll to position [476, 0]
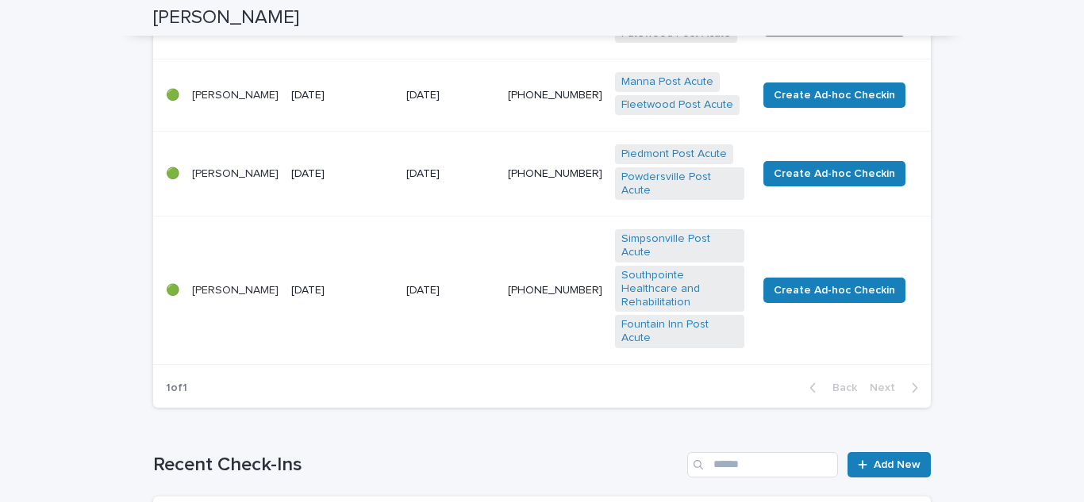
click at [236, 167] on p "[PERSON_NAME]" at bounding box center [235, 173] width 87 height 13
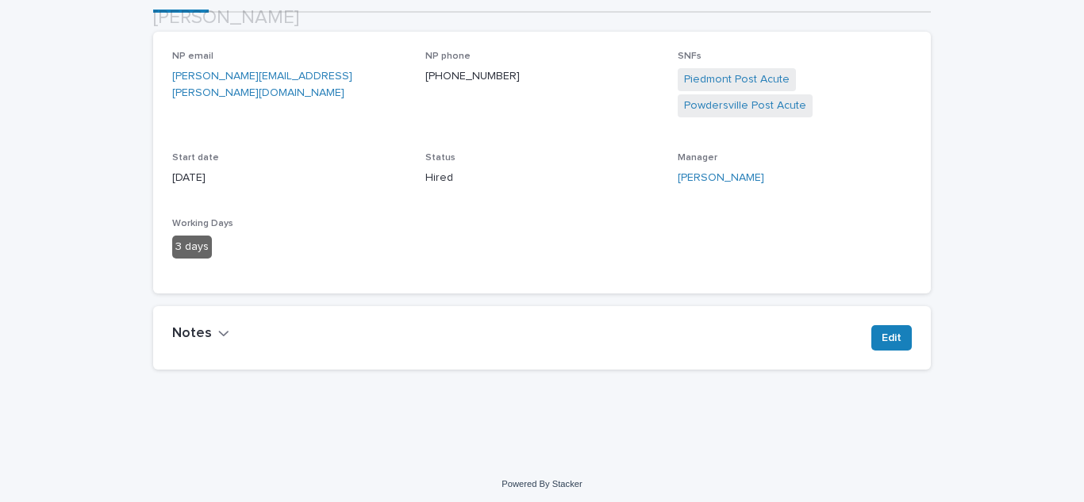
scroll to position [173, 0]
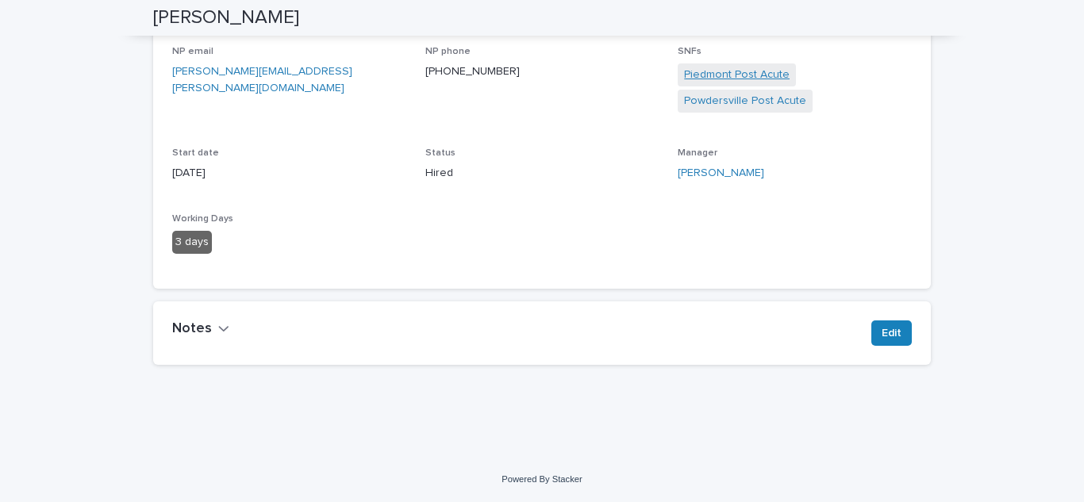
click at [707, 81] on link "Piedmont Post Acute" at bounding box center [737, 75] width 106 height 17
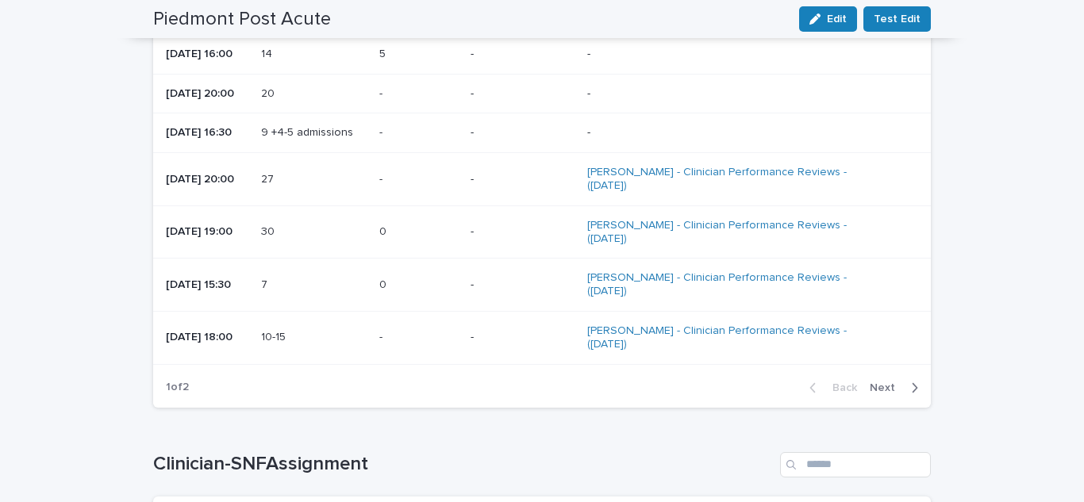
scroll to position [1985, 0]
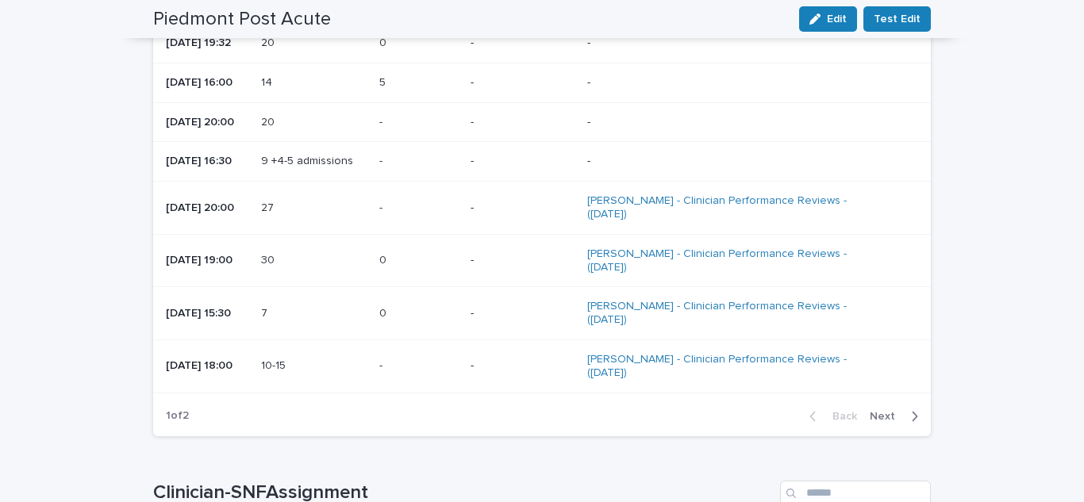
click at [905, 418] on div "button" at bounding box center [911, 417] width 13 height 14
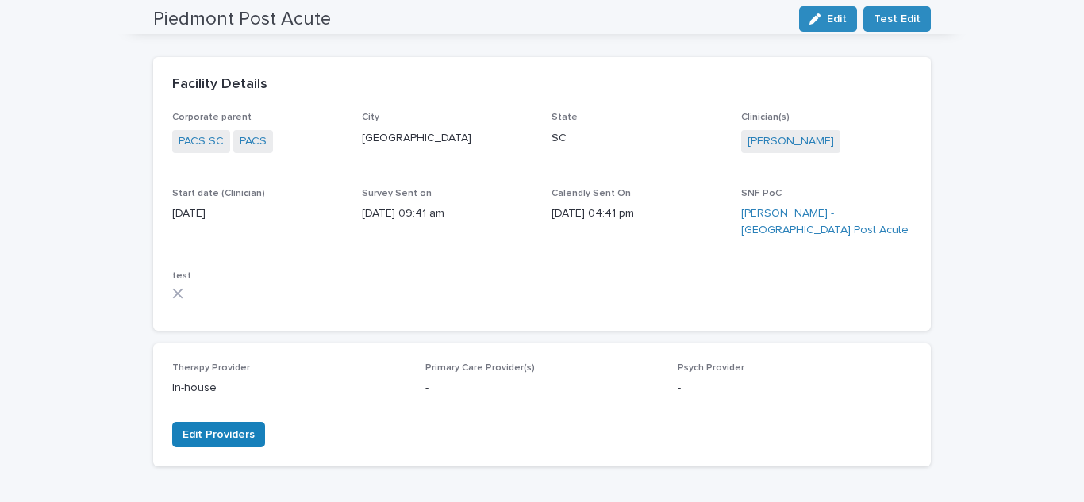
scroll to position [0, 0]
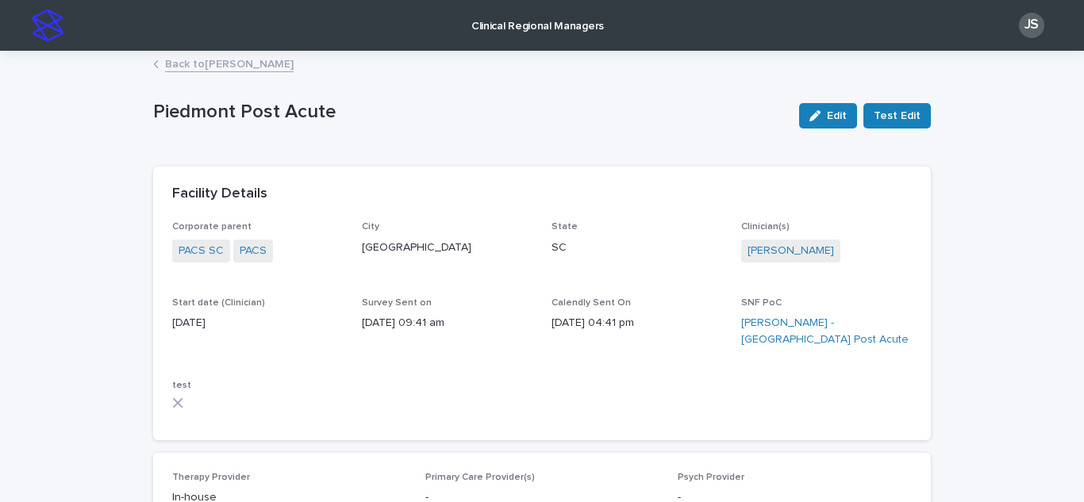
click at [257, 69] on link "Back to [PERSON_NAME]" at bounding box center [229, 63] width 129 height 18
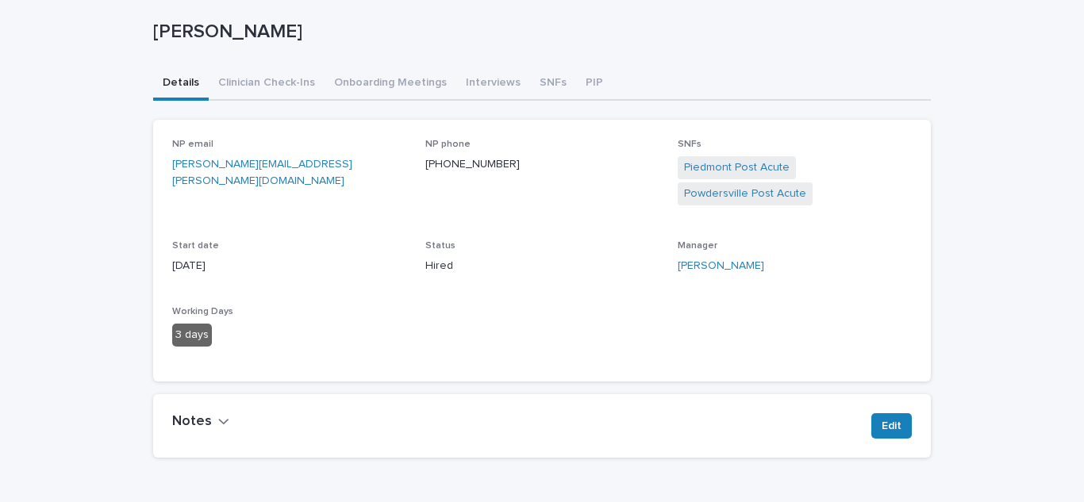
scroll to position [173, 0]
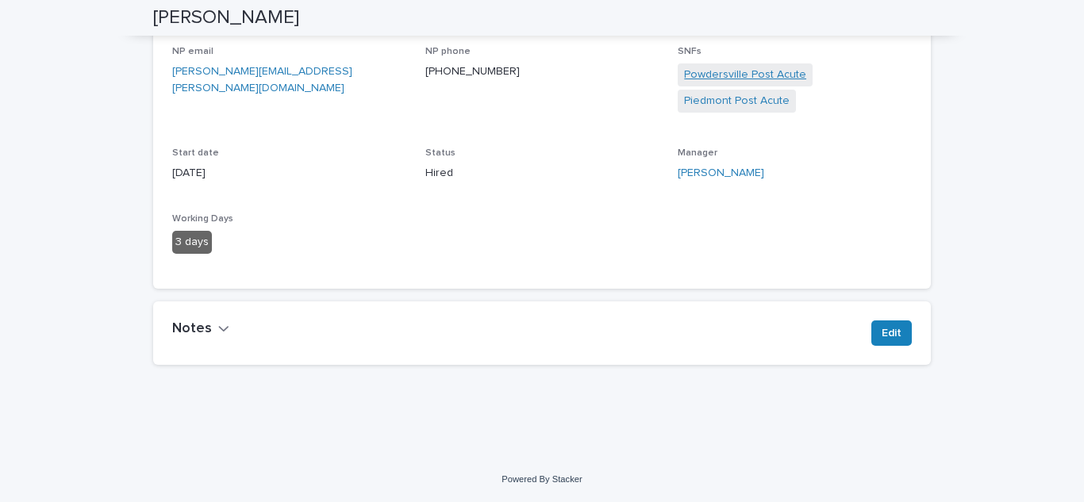
click at [745, 71] on link "Powdersville Post Acute" at bounding box center [745, 75] width 122 height 17
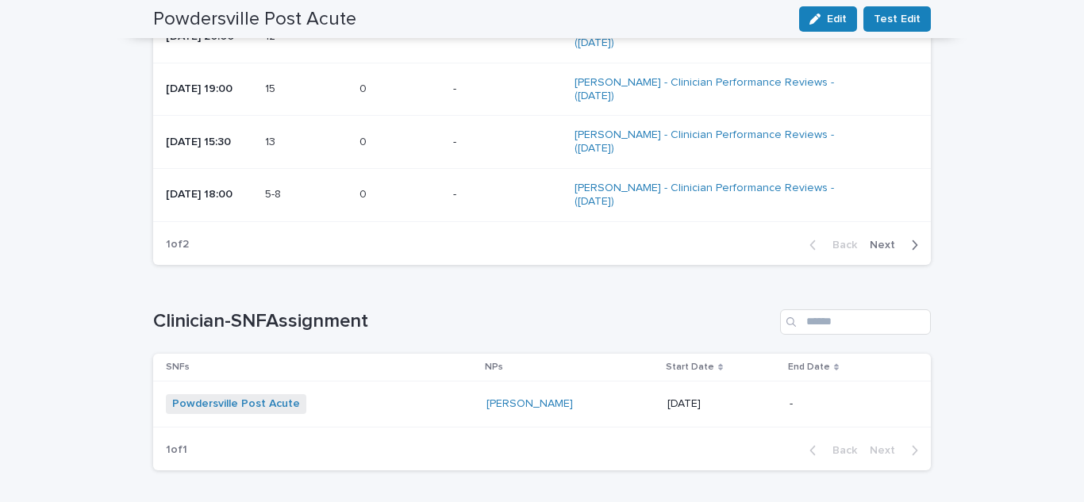
scroll to position [2064, 0]
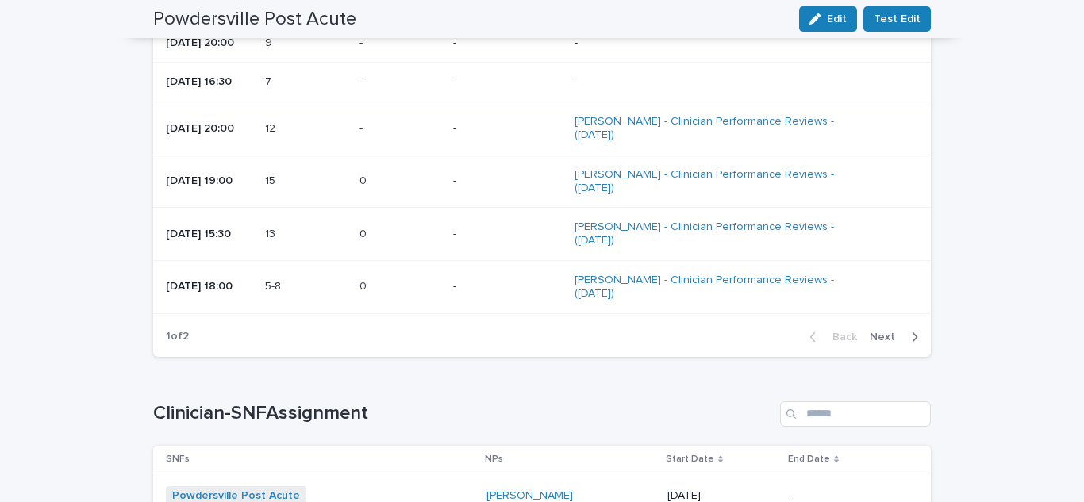
click at [911, 333] on icon "button" at bounding box center [914, 337] width 7 height 14
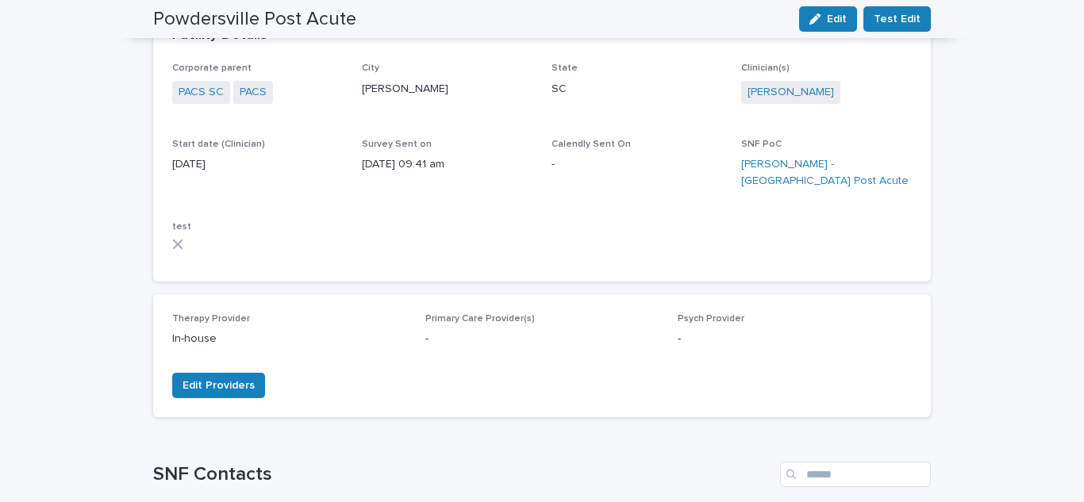
scroll to position [0, 0]
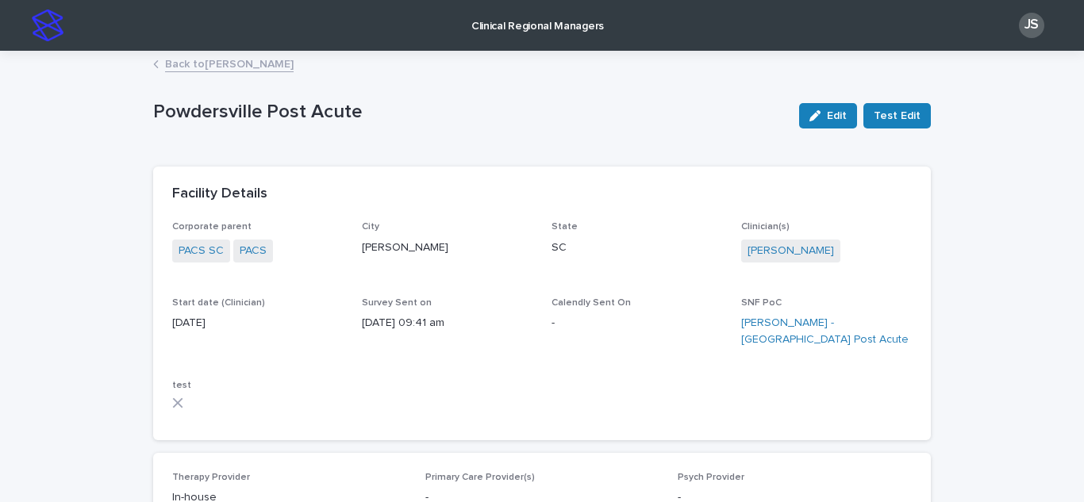
click at [180, 67] on link "Back to [PERSON_NAME]" at bounding box center [229, 63] width 129 height 18
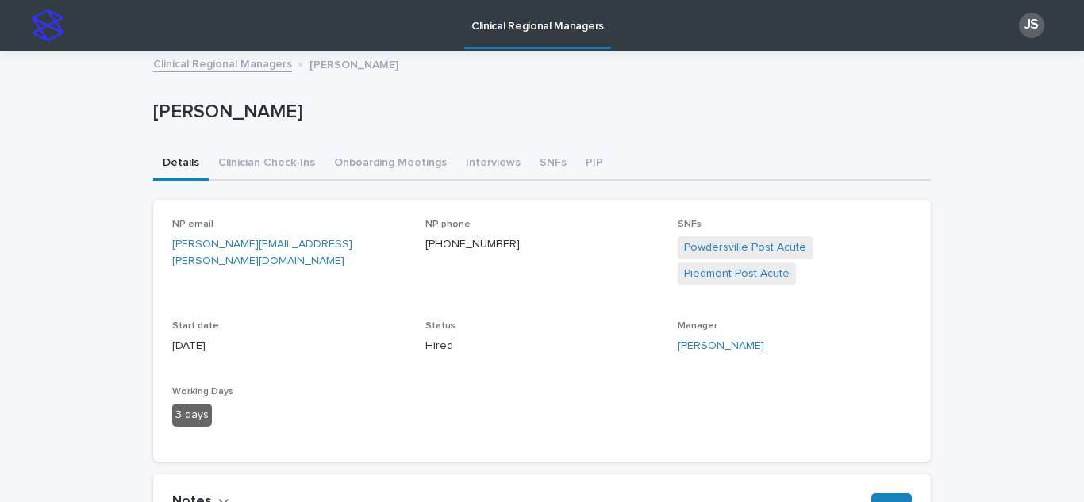
click at [226, 68] on link "Clinical Regional Managers" at bounding box center [222, 63] width 139 height 18
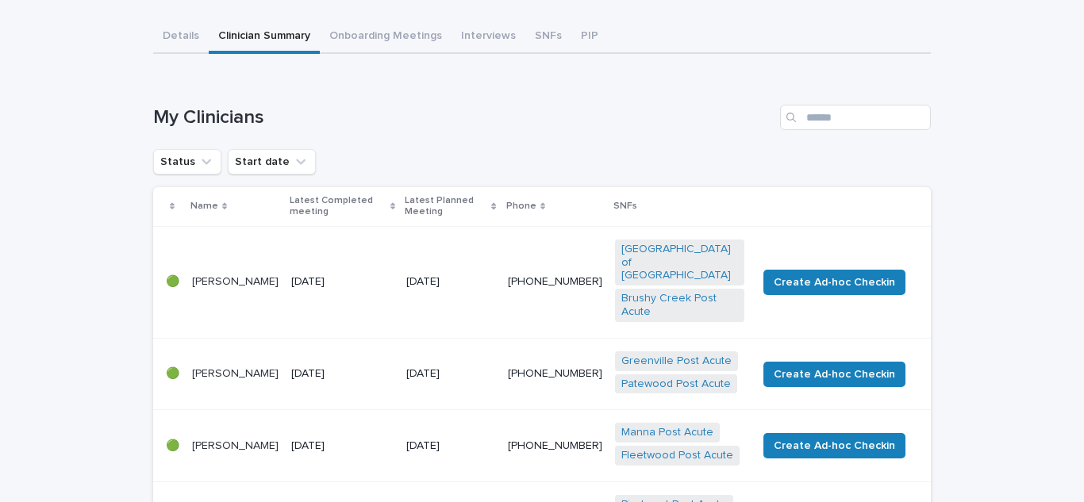
scroll to position [397, 0]
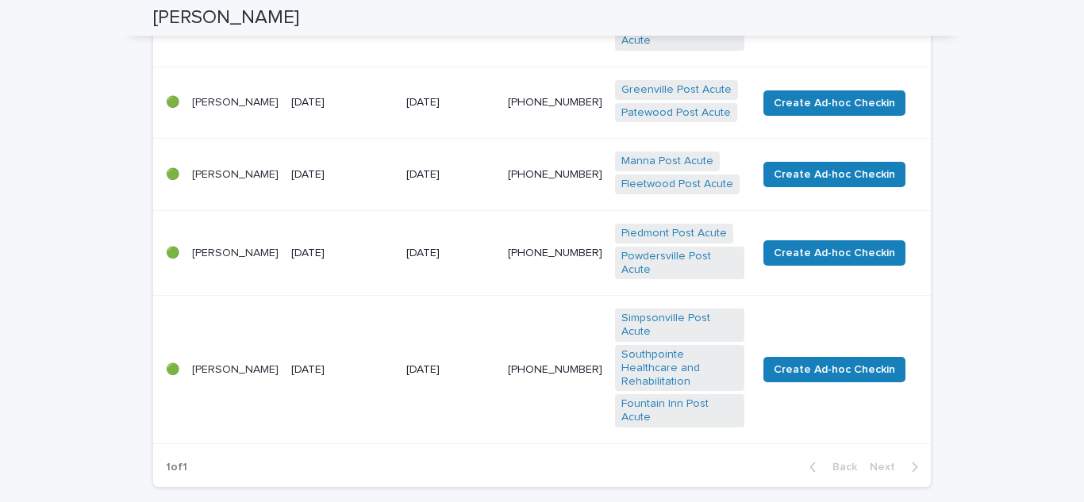
click at [208, 364] on p "[PERSON_NAME]" at bounding box center [235, 370] width 87 height 13
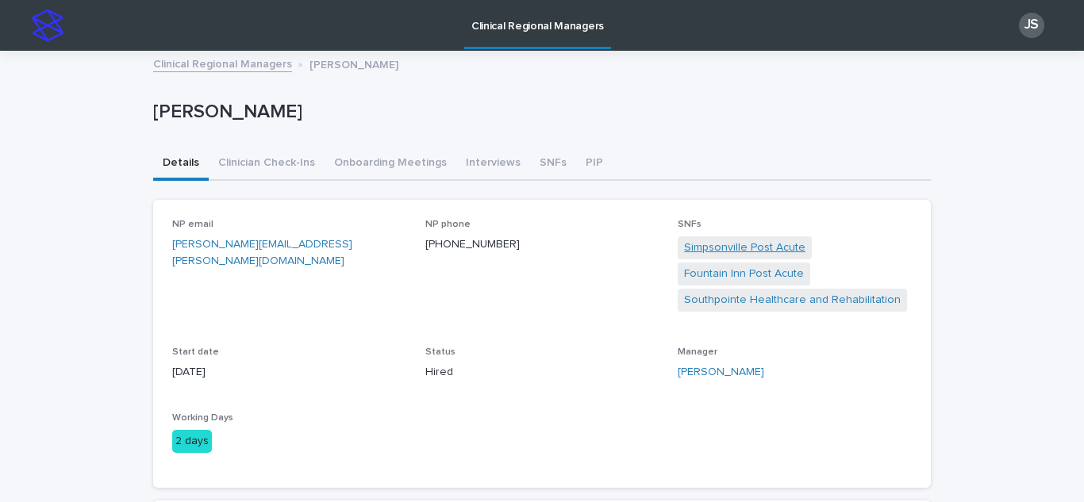
click at [773, 246] on link "Simpsonville Post Acute" at bounding box center [744, 248] width 121 height 17
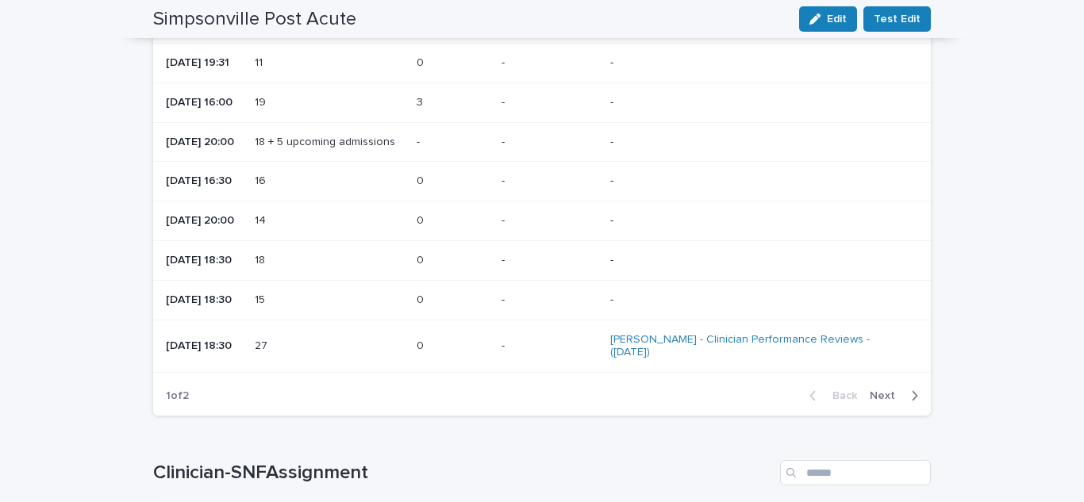
scroll to position [1905, 0]
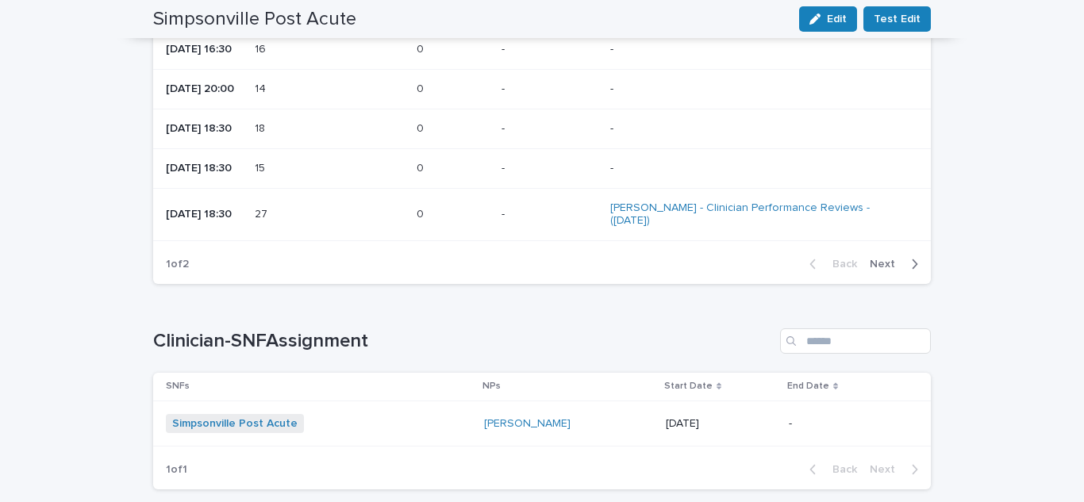
click at [887, 270] on span "Next" at bounding box center [887, 264] width 35 height 11
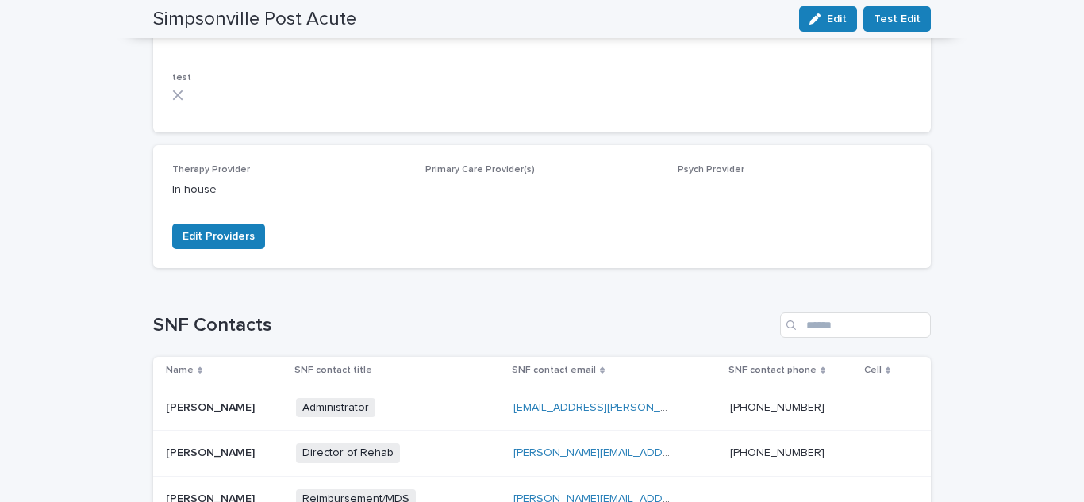
scroll to position [0, 0]
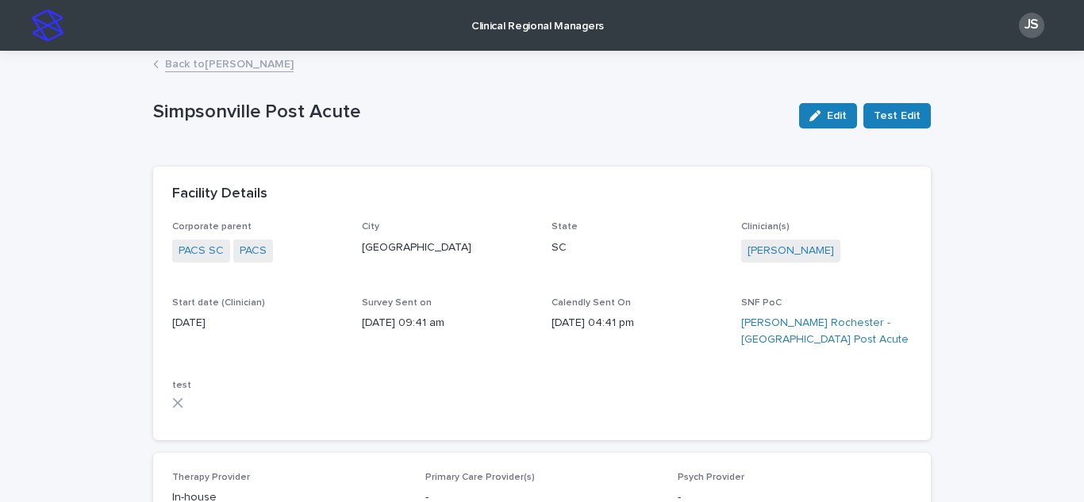
click at [165, 68] on link "Back to [PERSON_NAME]" at bounding box center [229, 63] width 129 height 18
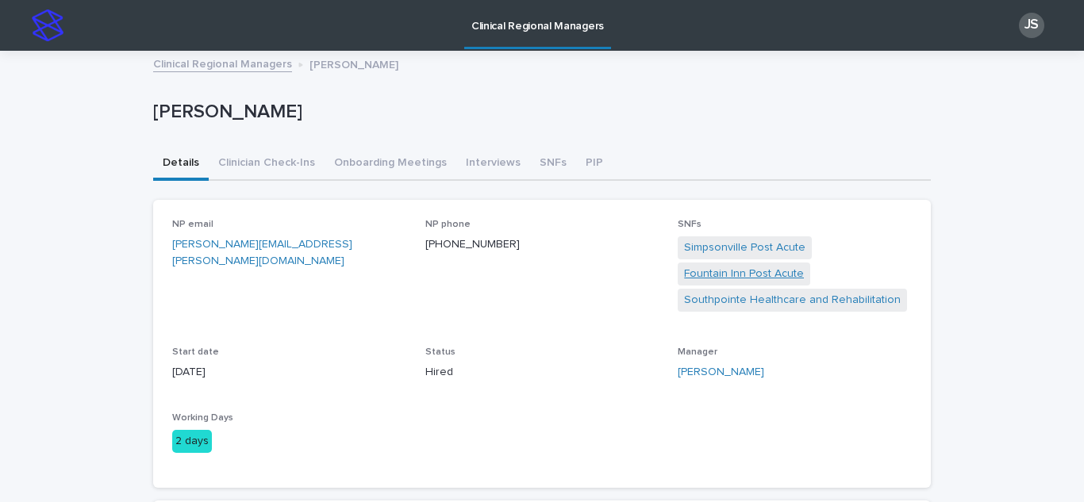
click at [745, 278] on link "Fountain Inn Post Acute" at bounding box center [744, 274] width 120 height 17
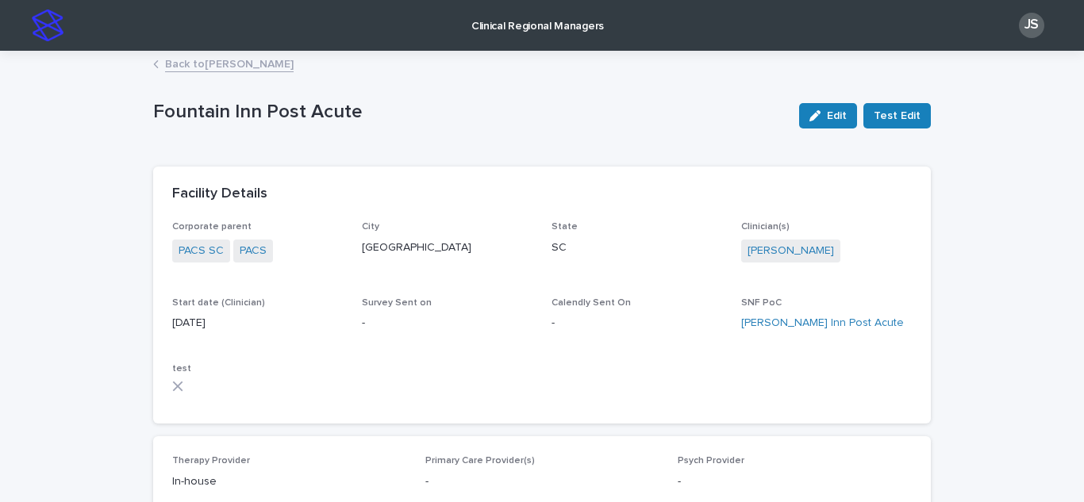
click at [165, 62] on link "Back to [PERSON_NAME]" at bounding box center [229, 63] width 129 height 18
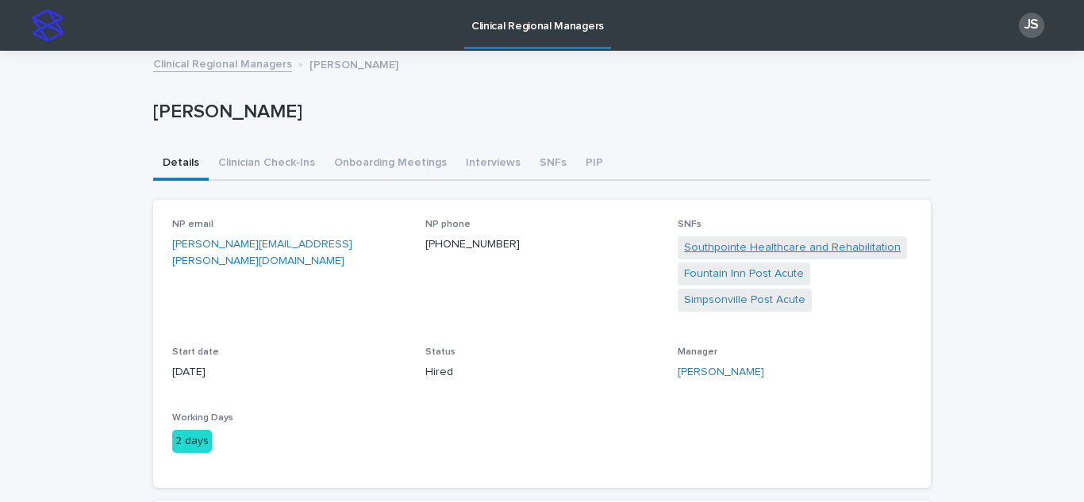
click at [760, 249] on link "Southpointe Healthcare and Rehabilitation" at bounding box center [792, 248] width 217 height 17
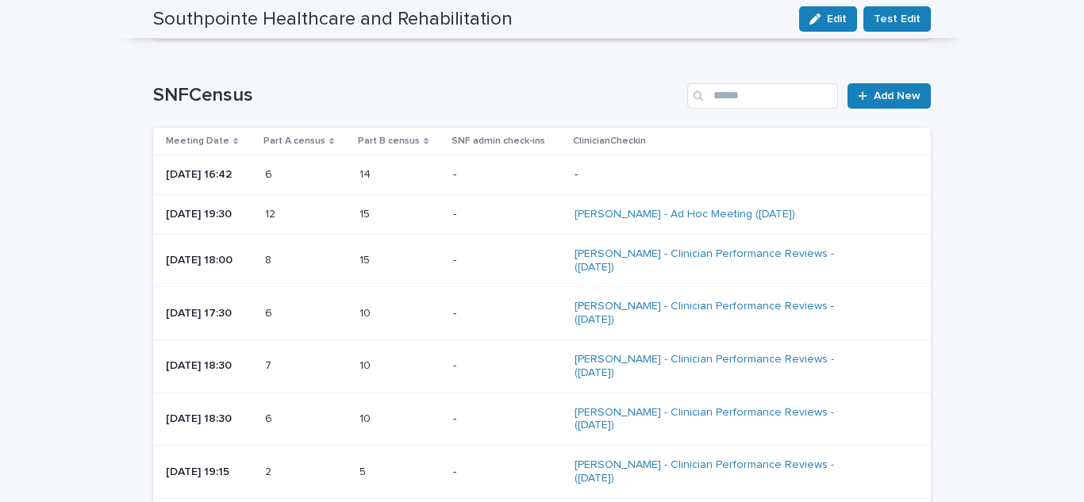
scroll to position [2143, 0]
